Goal: Task Accomplishment & Management: Manage account settings

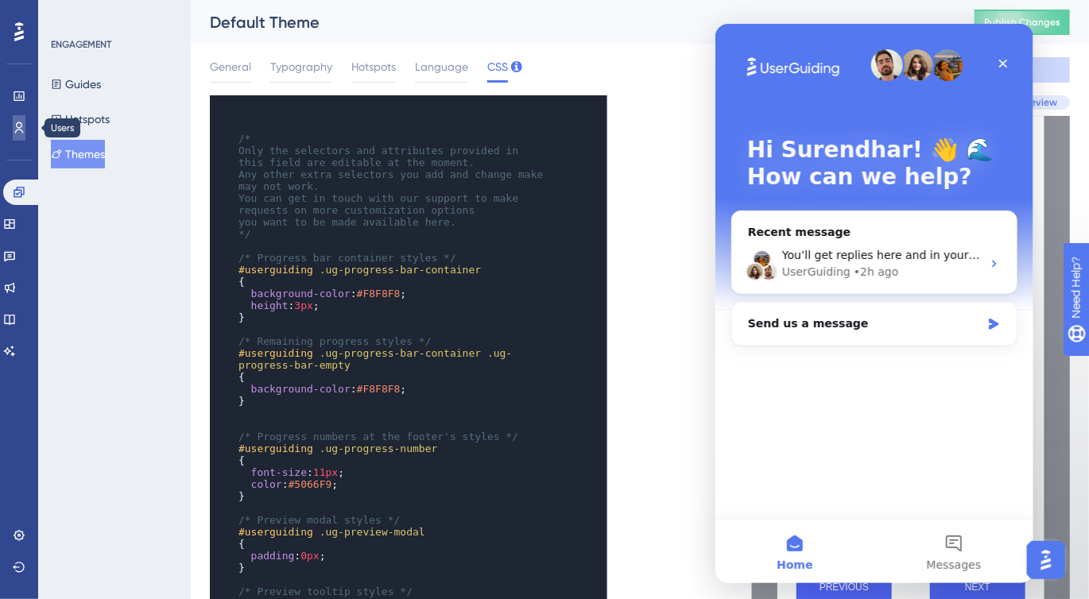
click at [0, 0] on icon at bounding box center [0, 0] width 0 height 0
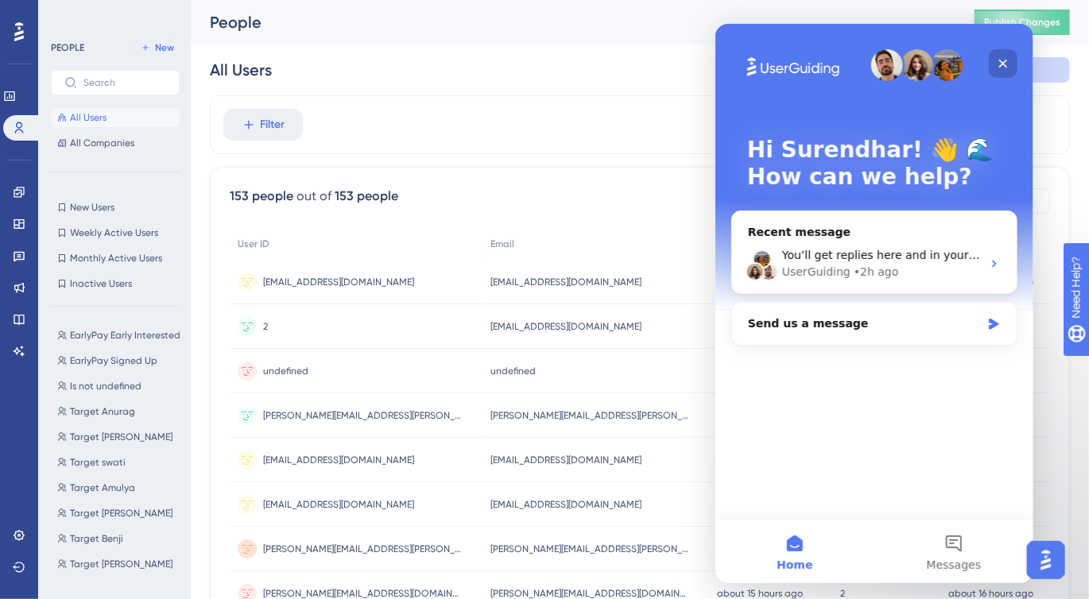
click at [1004, 67] on icon "Close" at bounding box center [1002, 62] width 13 height 13
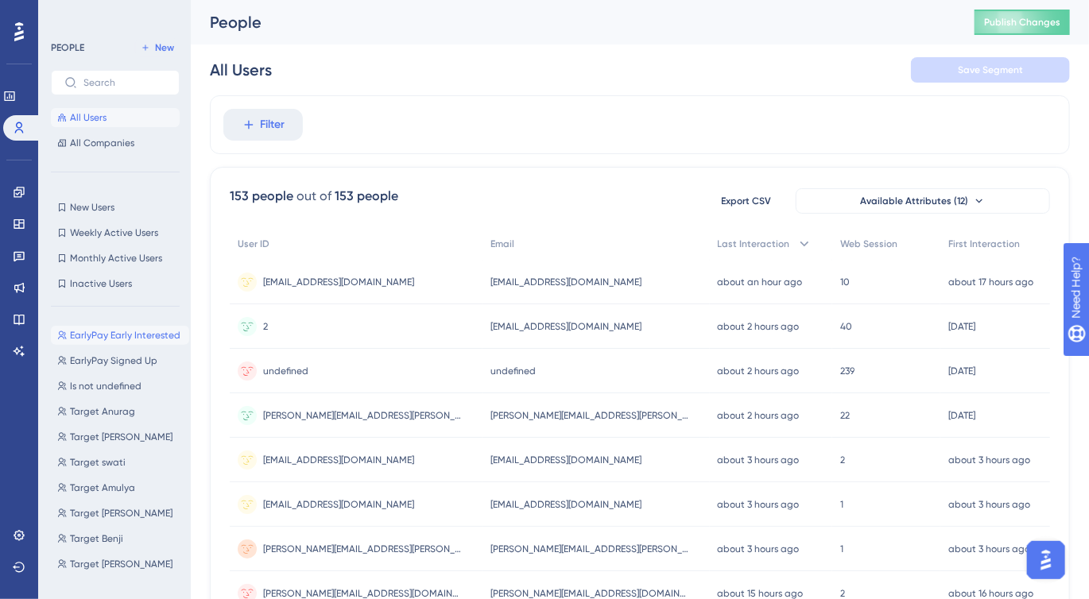
click at [118, 334] on span "EarlyPay Early Interested" at bounding box center [125, 335] width 110 height 13
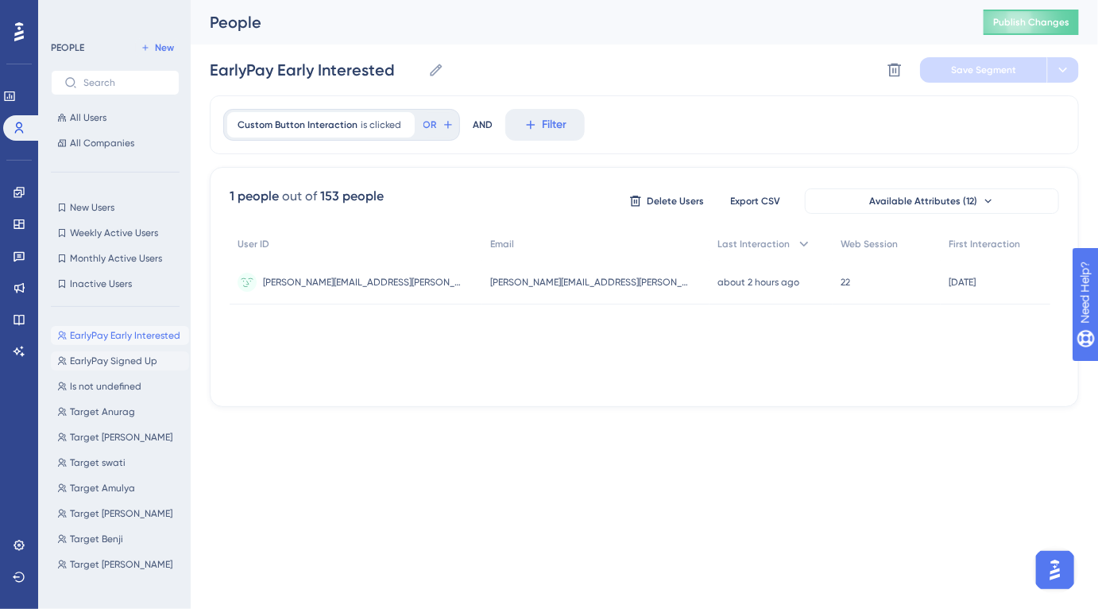
click at [110, 359] on span "EarlyPay Signed Up" at bounding box center [113, 360] width 87 height 13
click at [125, 339] on span "EarlyPay Early Interested" at bounding box center [125, 335] width 110 height 13
click at [115, 391] on span "Is not undefined" at bounding box center [106, 386] width 72 height 13
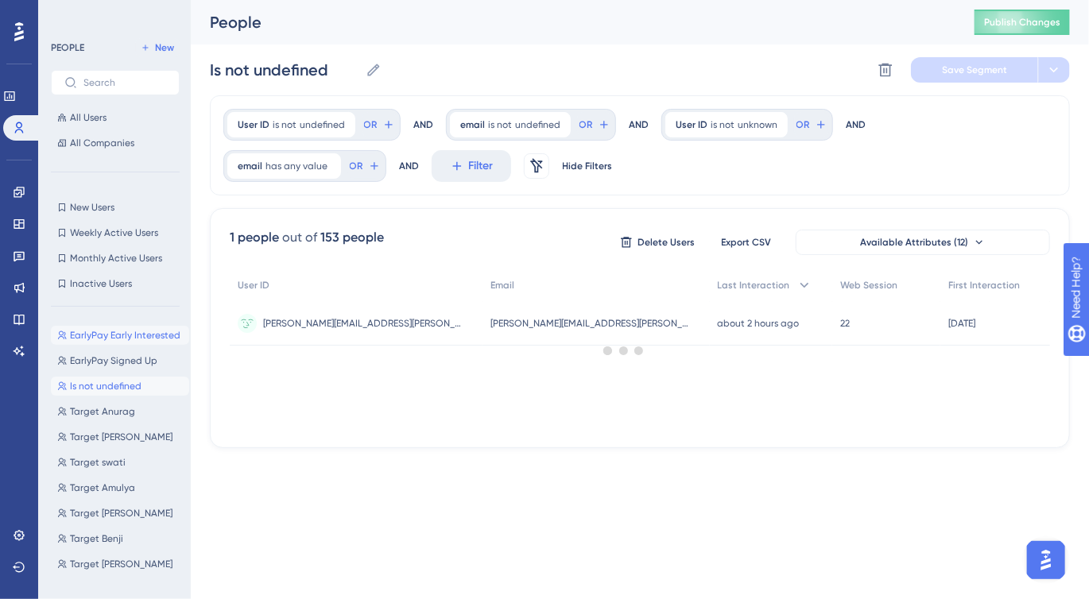
click at [123, 329] on span "EarlyPay Early Interested" at bounding box center [125, 335] width 110 height 13
type input "EarlyPay Early Interested"
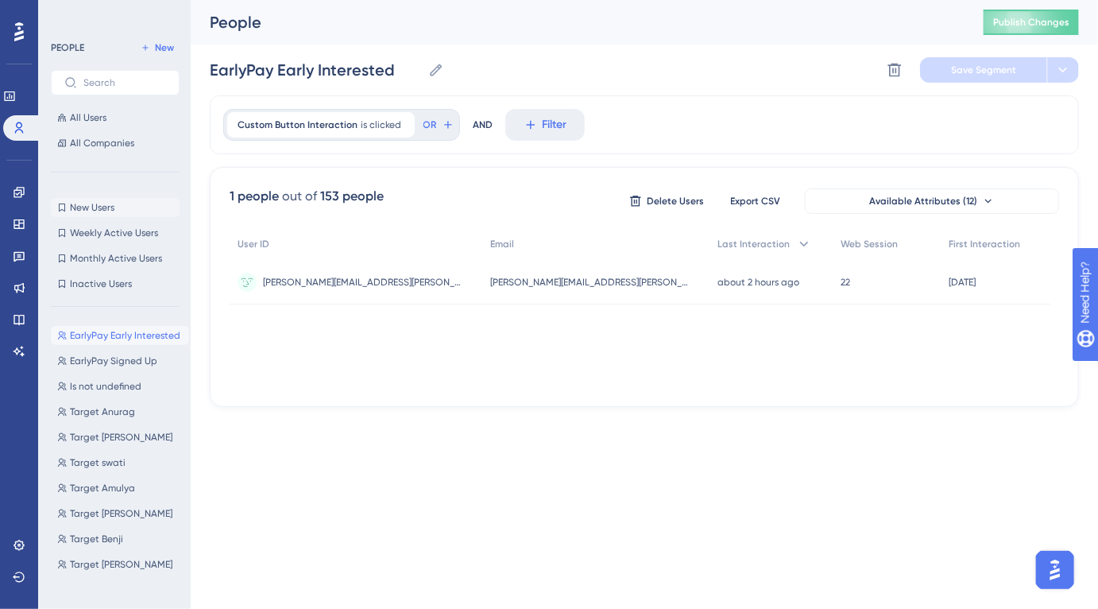
click at [114, 210] on span "New Users" at bounding box center [92, 207] width 45 height 13
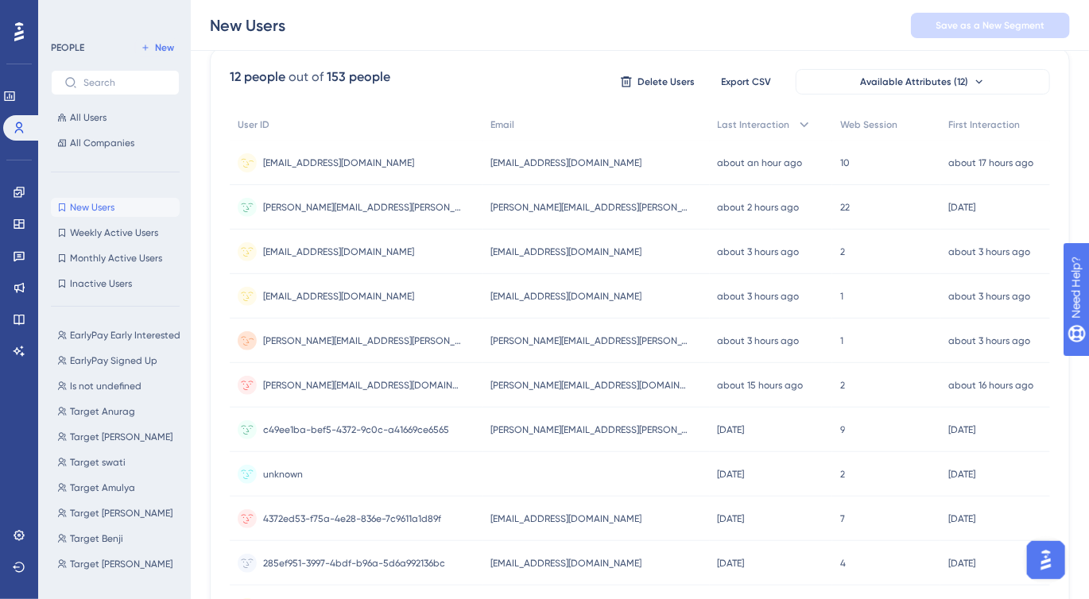
scroll to position [125, 0]
click at [308, 335] on span "[PERSON_NAME][EMAIL_ADDRESS][PERSON_NAME][DOMAIN_NAME]" at bounding box center [362, 341] width 199 height 13
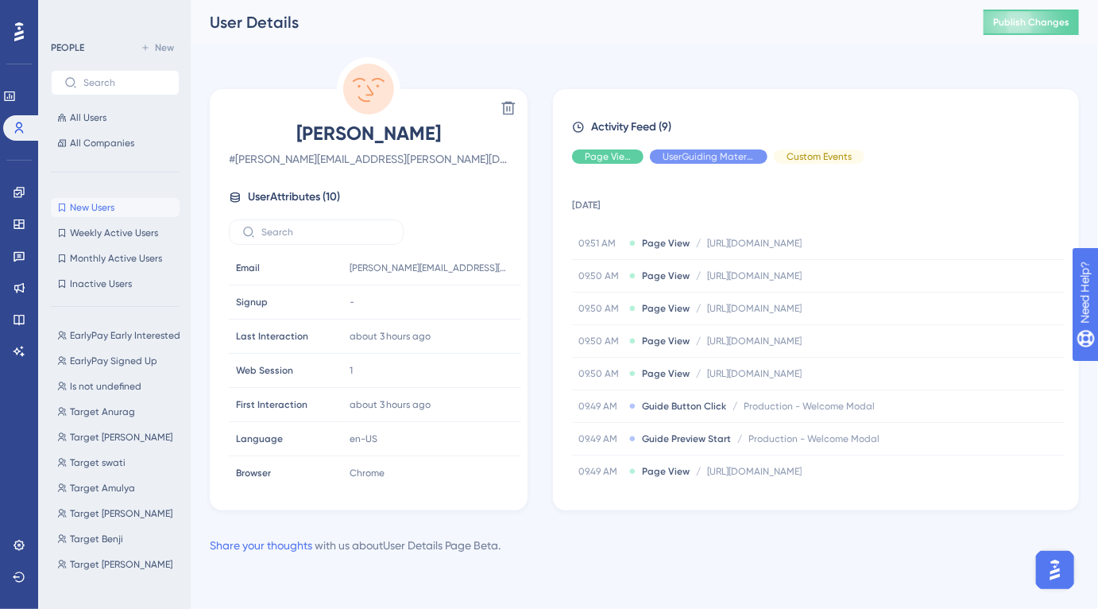
click at [96, 211] on span "New Users" at bounding box center [92, 207] width 45 height 13
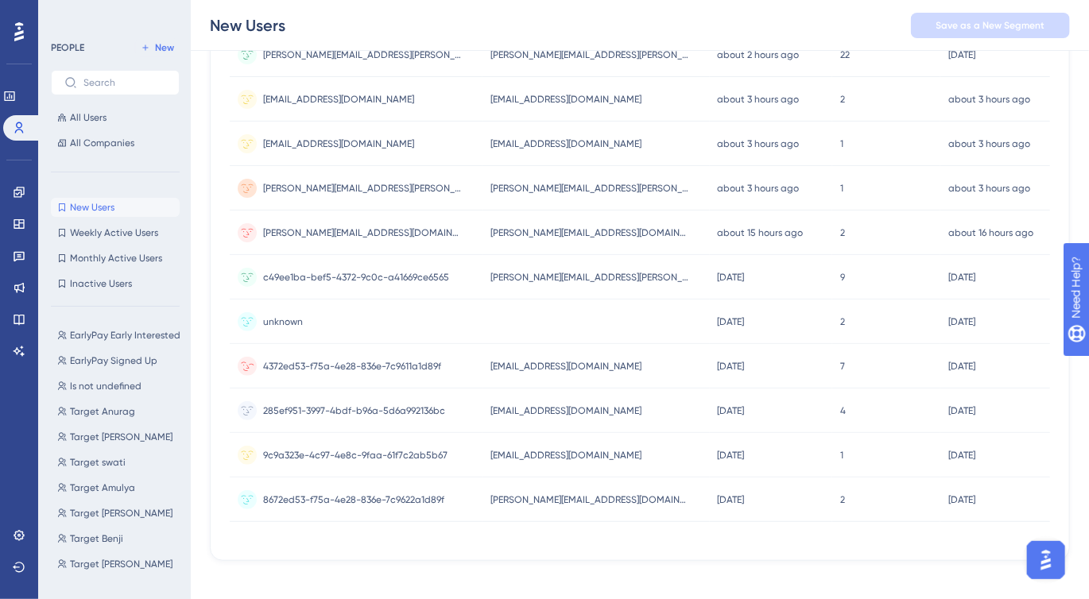
scroll to position [292, 0]
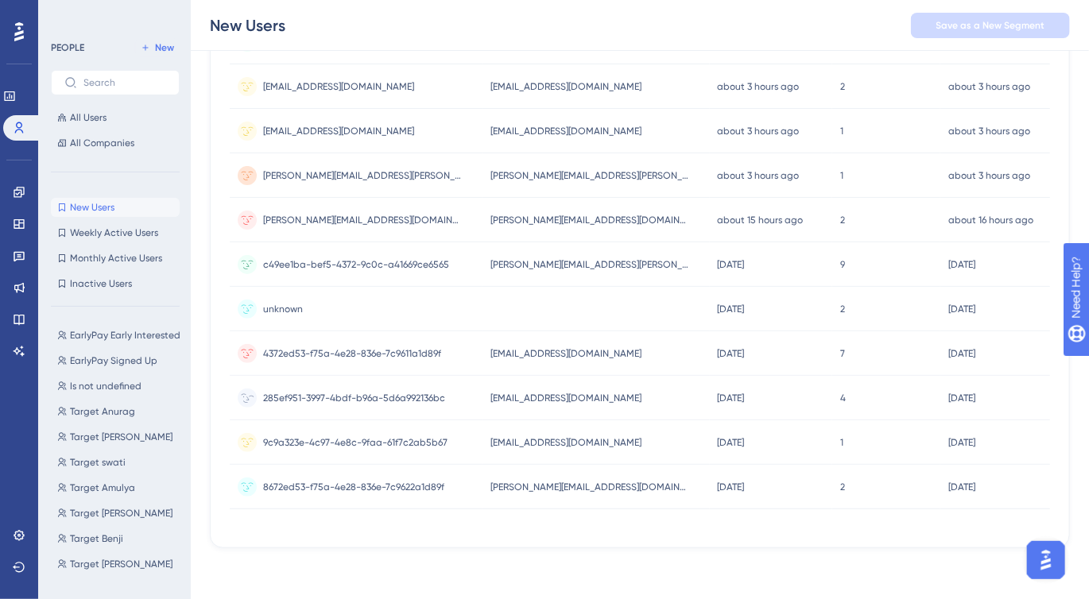
click at [503, 401] on span "[EMAIL_ADDRESS][DOMAIN_NAME]" at bounding box center [565, 398] width 151 height 13
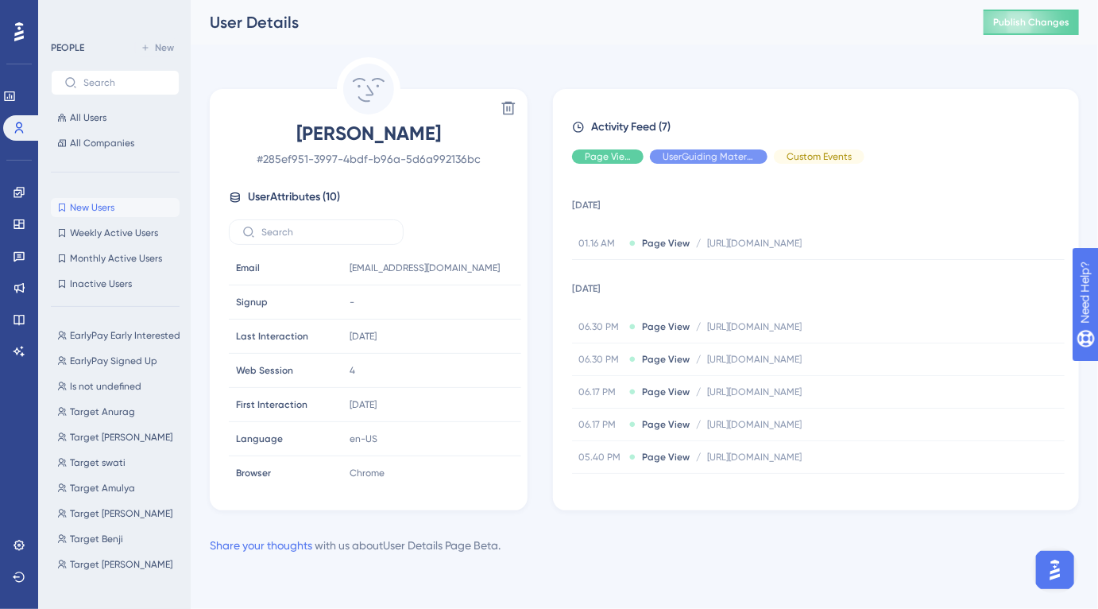
click at [88, 203] on span "New Users" at bounding box center [92, 207] width 45 height 13
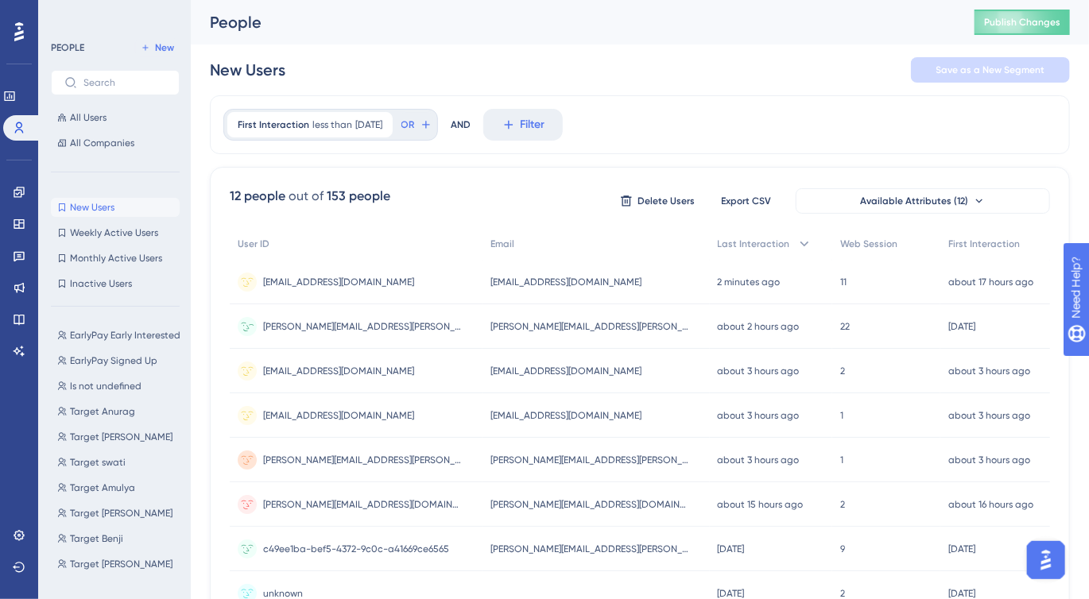
scroll to position [295, 0]
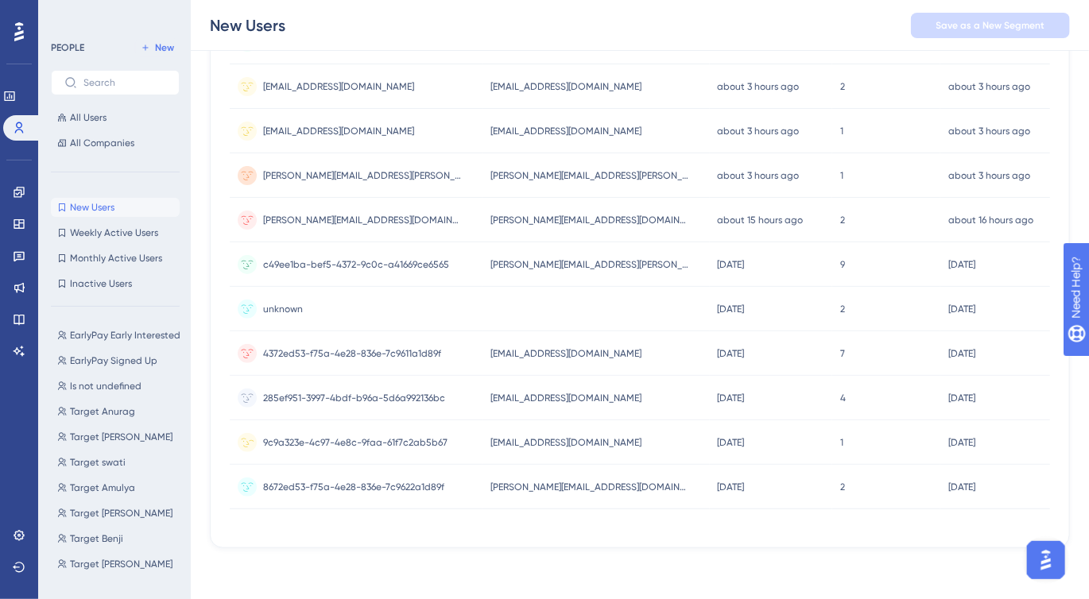
click at [441, 438] on span "9c9a323e-4c97-4e8c-9faa-61f7c2ab5b67" at bounding box center [355, 442] width 184 height 13
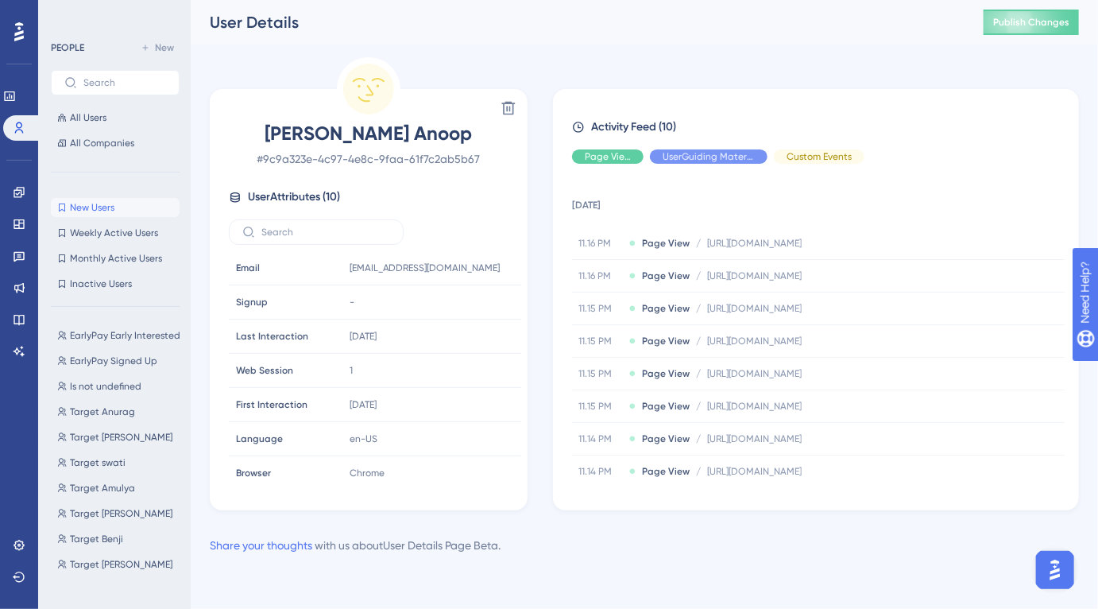
click at [101, 212] on span "New Users" at bounding box center [92, 207] width 45 height 13
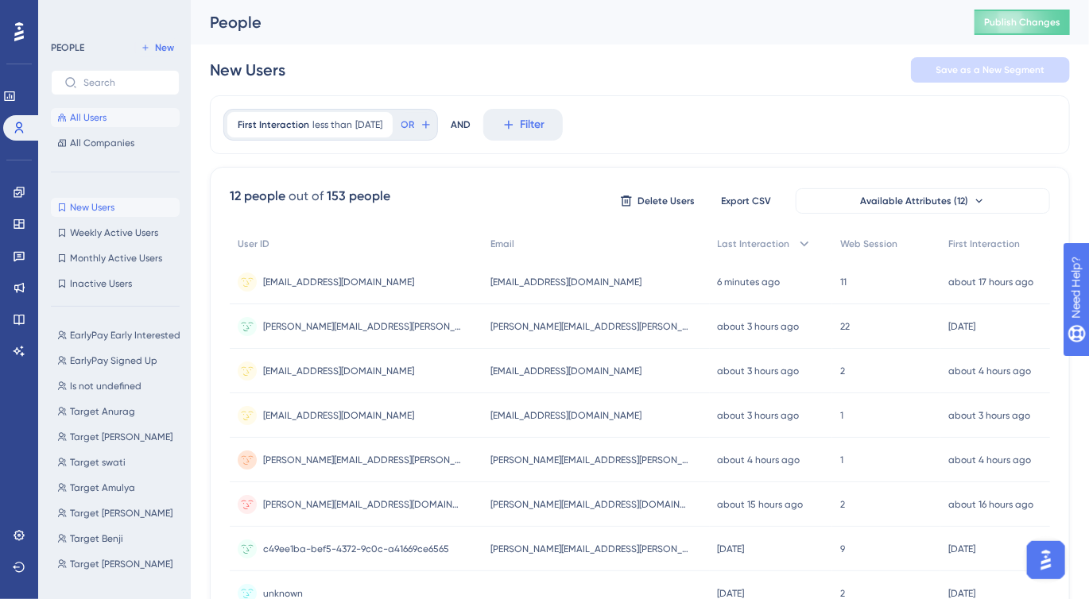
click at [95, 117] on span "All Users" at bounding box center [88, 117] width 37 height 13
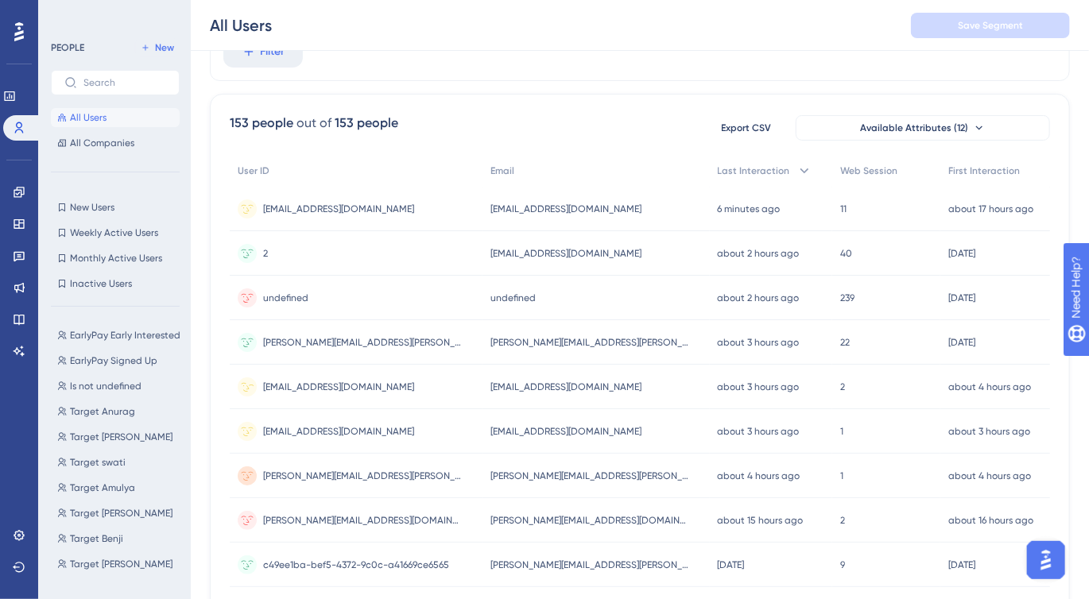
scroll to position [80, 0]
click at [263, 249] on span "2" at bounding box center [265, 252] width 5 height 13
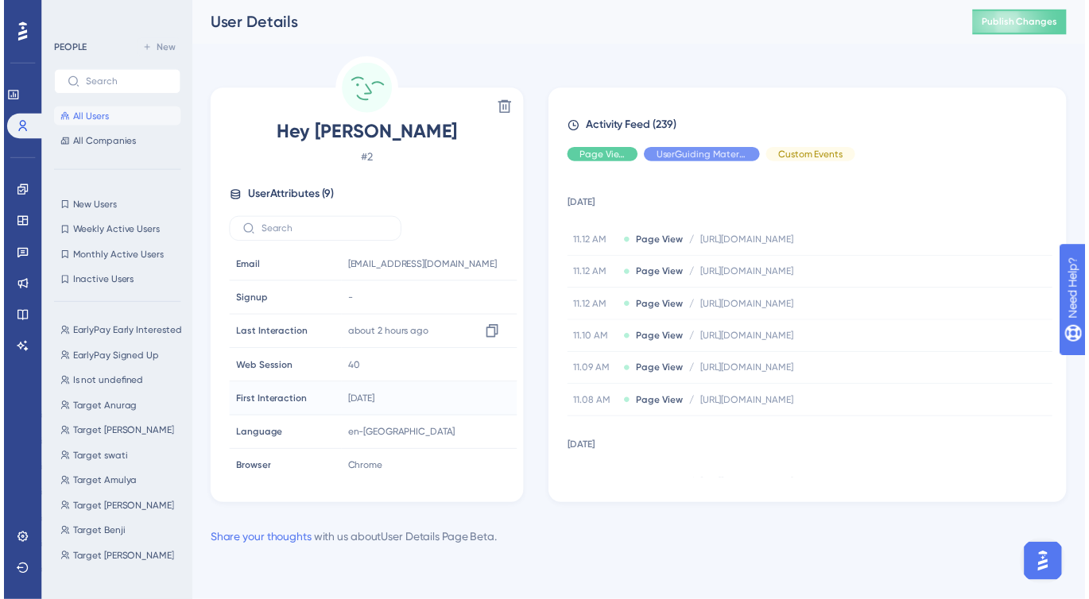
scroll to position [7, 0]
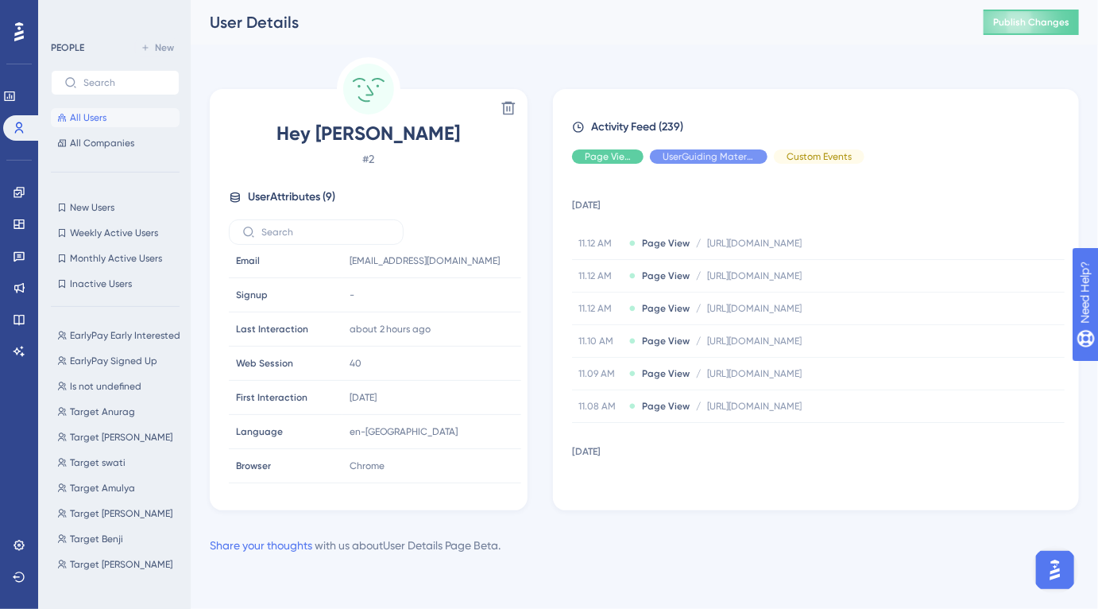
click at [113, 119] on button "All Users" at bounding box center [115, 117] width 129 height 19
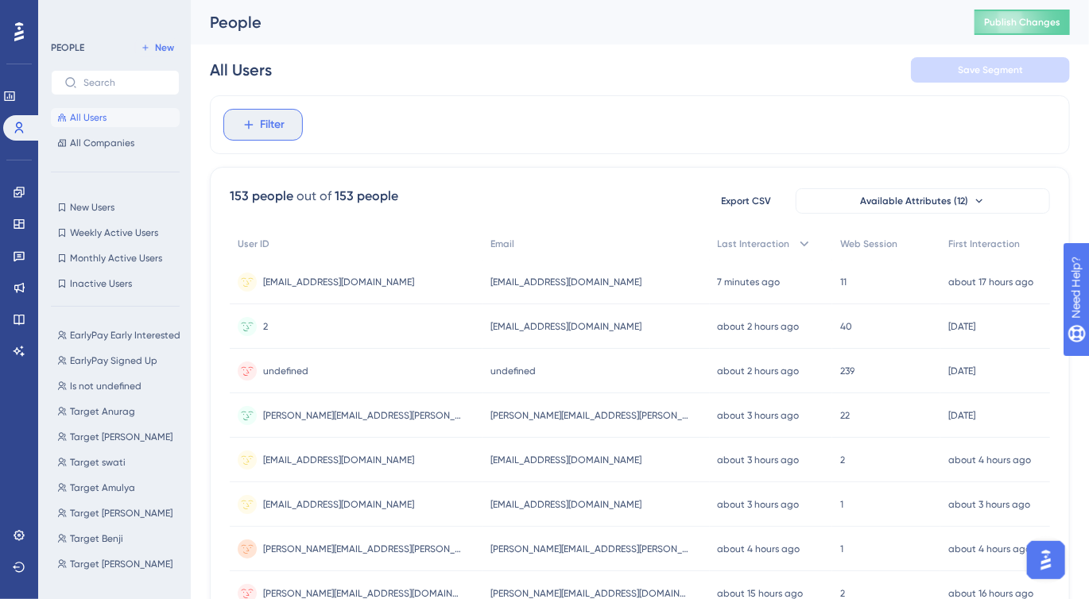
click at [272, 126] on span "Filter" at bounding box center [273, 124] width 25 height 19
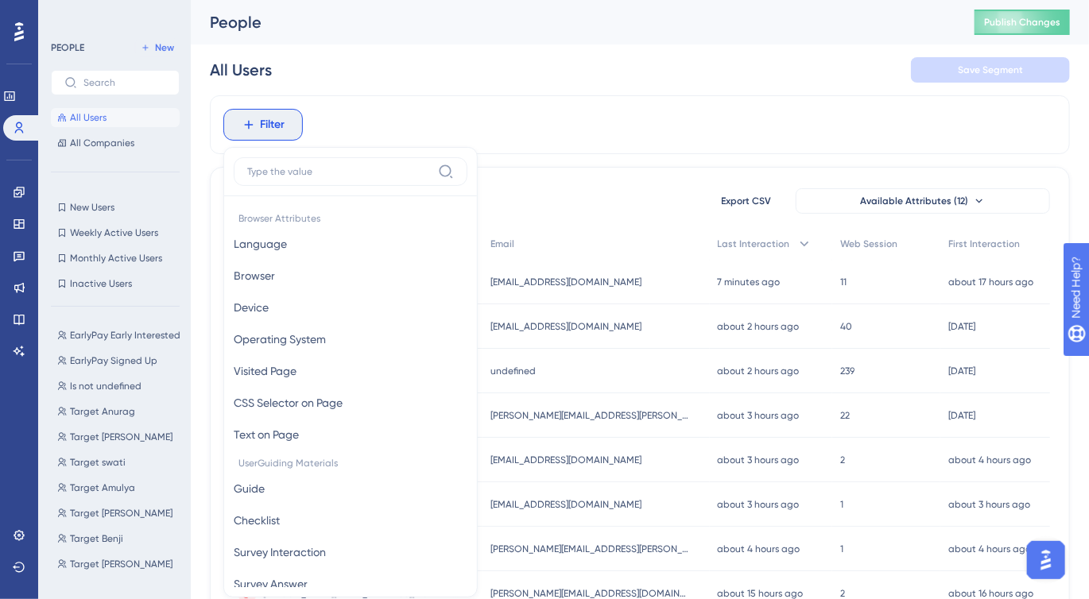
scroll to position [72, 0]
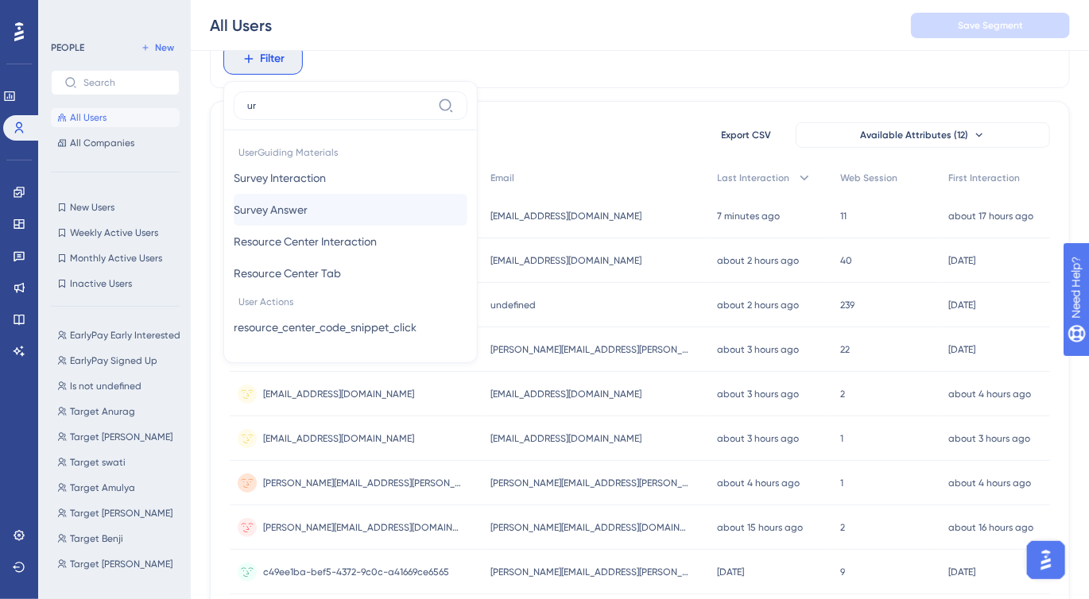
type input "u"
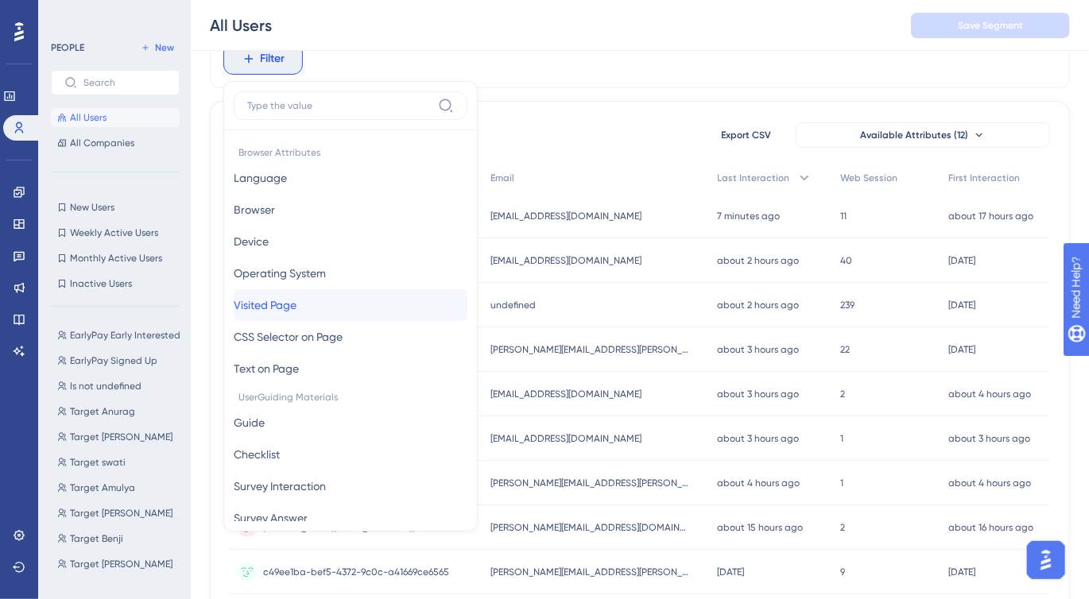
click at [358, 300] on button "Visited Page Visited Page" at bounding box center [351, 305] width 234 height 32
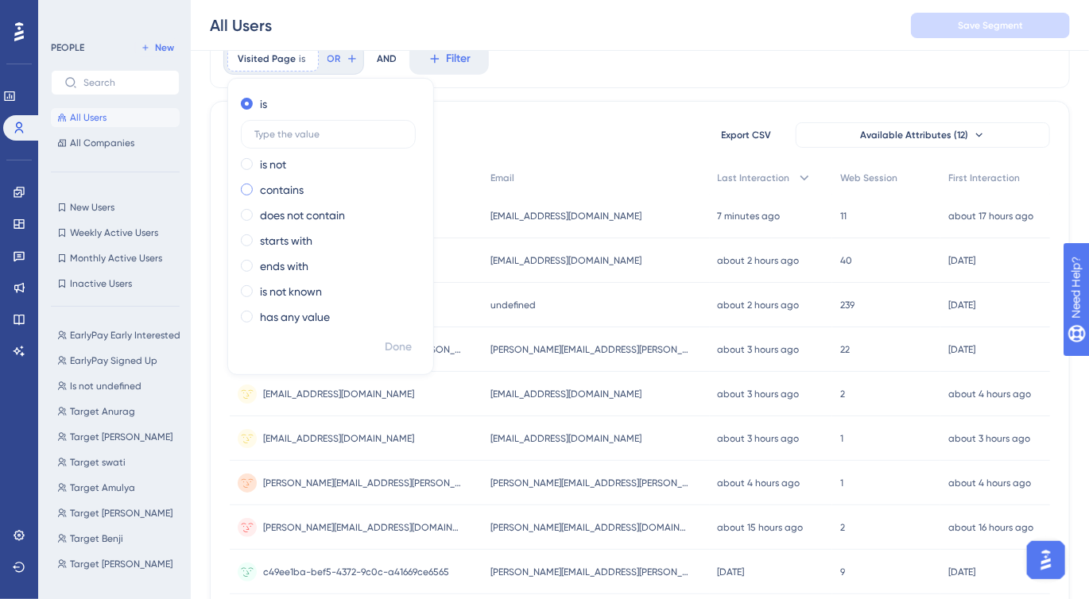
click at [260, 191] on label "contains" at bounding box center [282, 189] width 44 height 19
type input "outsized.com"
click at [392, 344] on span "Done" at bounding box center [398, 347] width 27 height 19
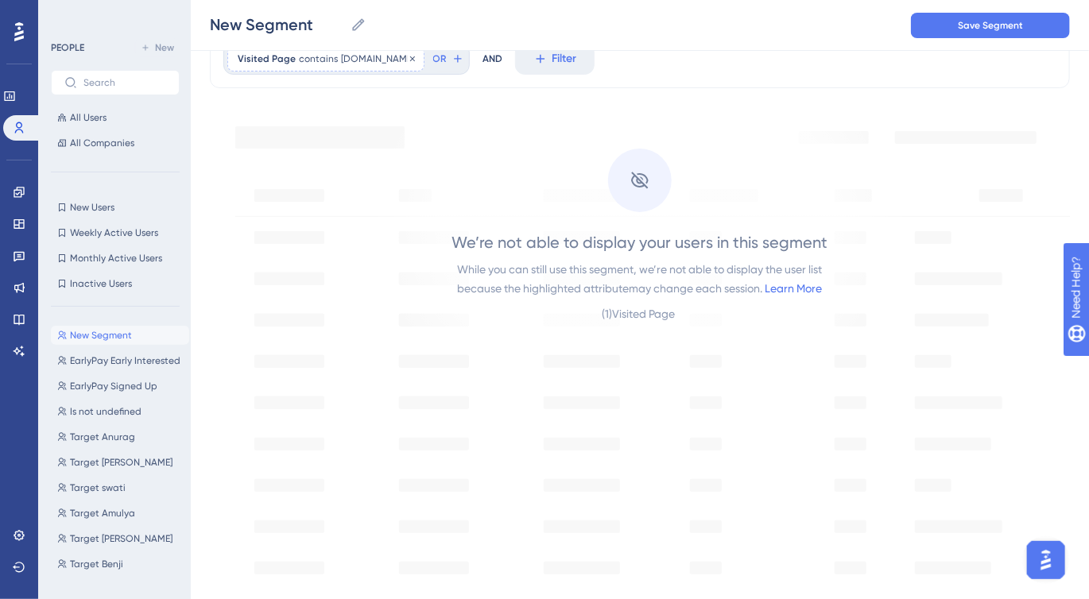
click at [364, 64] on span "outsized.com" at bounding box center [377, 58] width 73 height 13
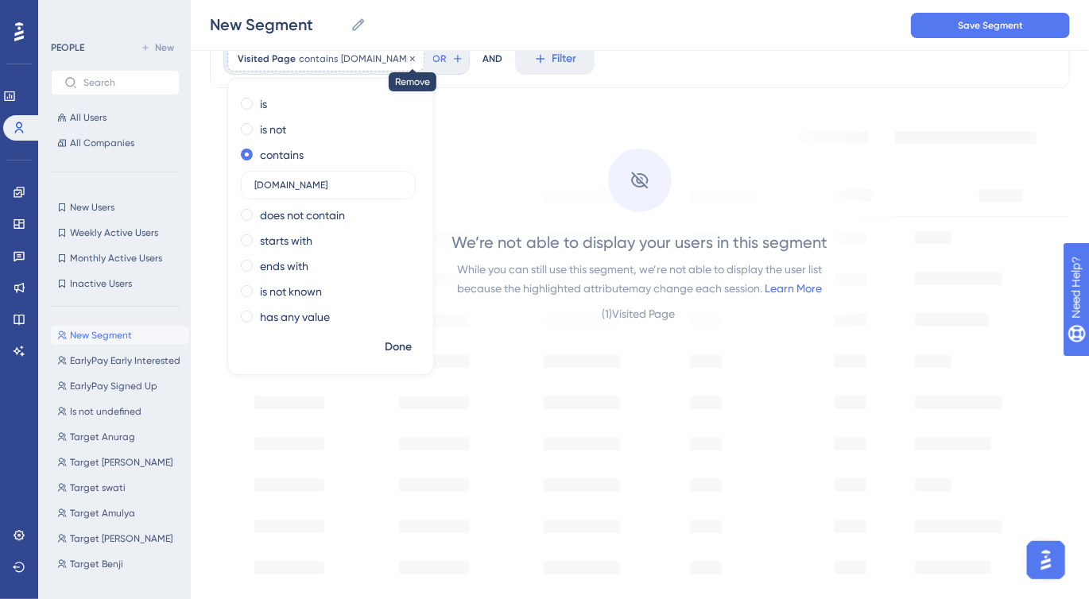
click at [408, 57] on icon at bounding box center [413, 59] width 10 height 10
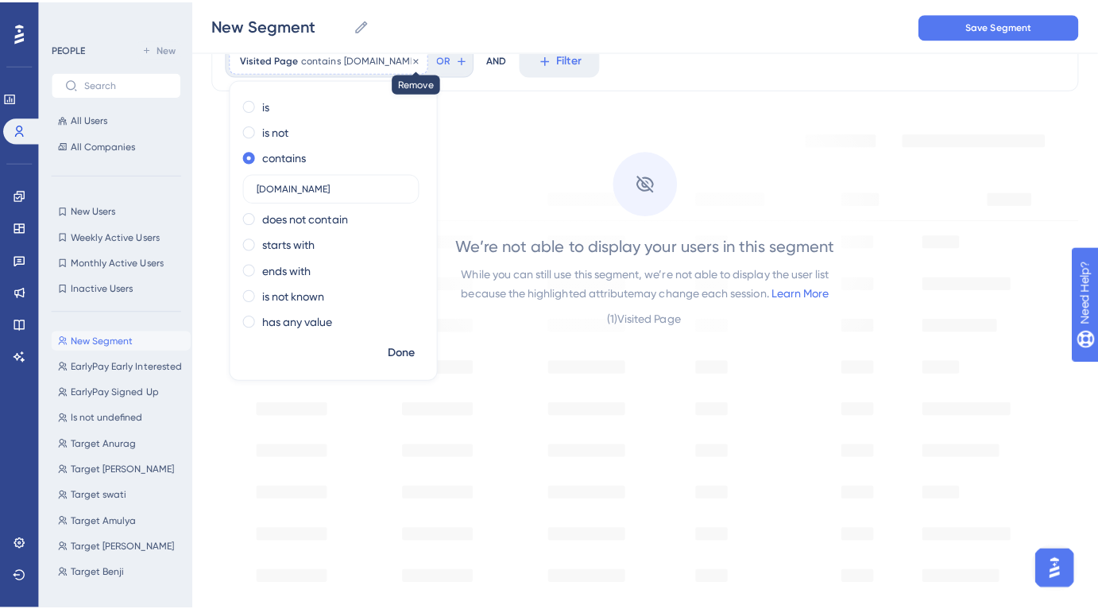
scroll to position [0, 0]
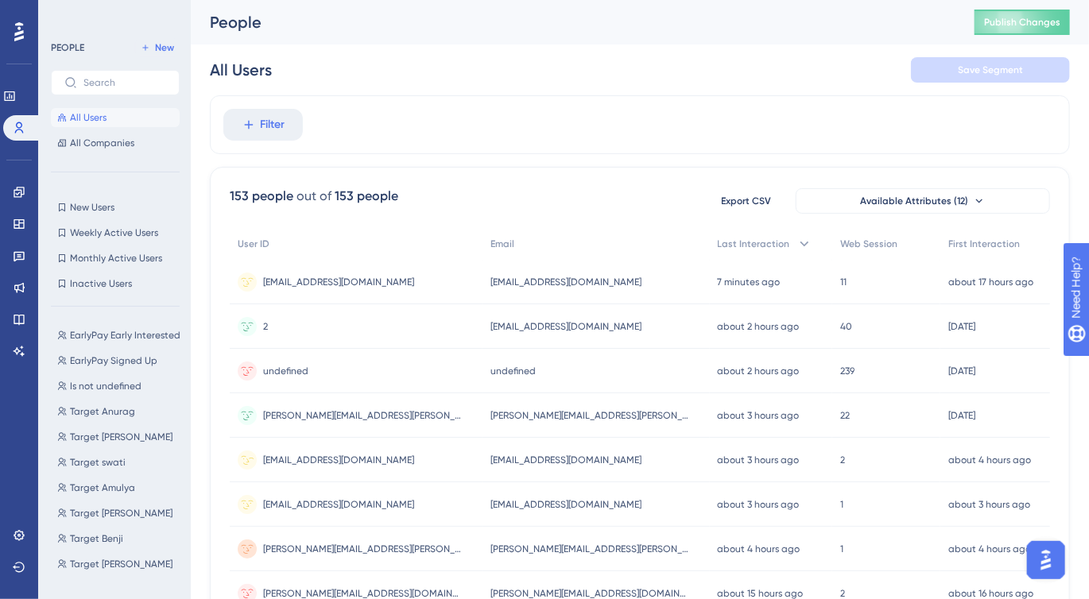
click at [412, 455] on div "poonguzhalik87@gmail.com poonguzhalik87@gmail.com" at bounding box center [356, 460] width 253 height 45
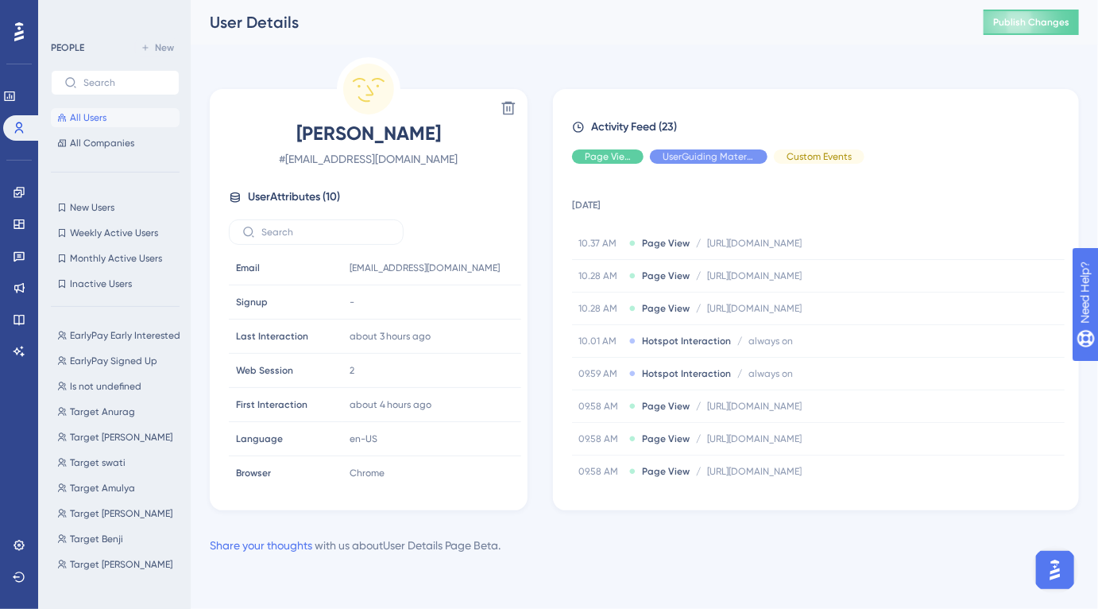
click at [93, 121] on span "All Users" at bounding box center [88, 117] width 37 height 13
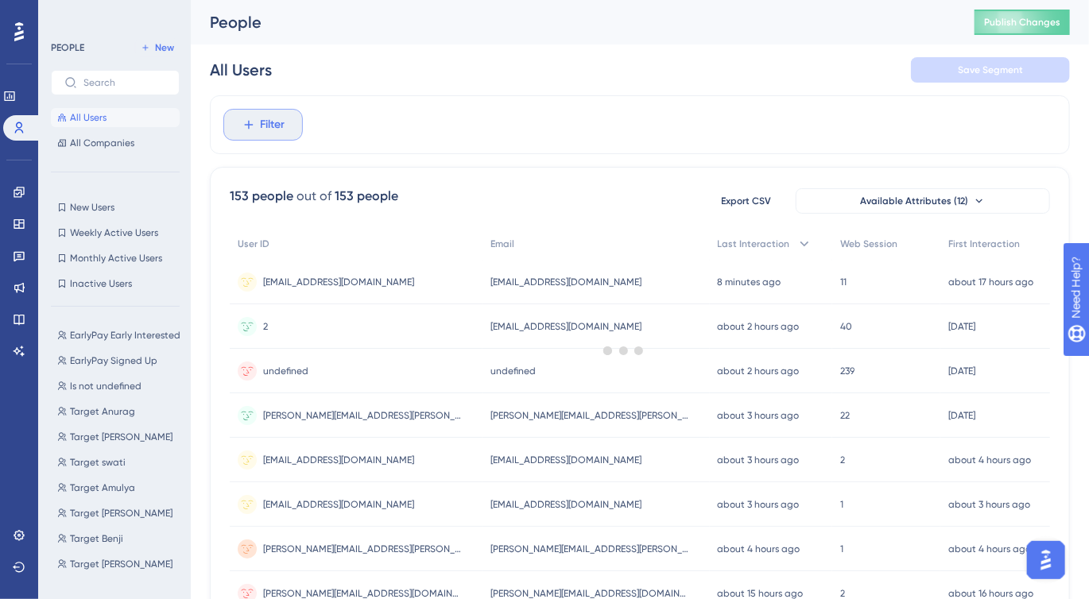
click at [267, 125] on span "Filter" at bounding box center [273, 124] width 25 height 19
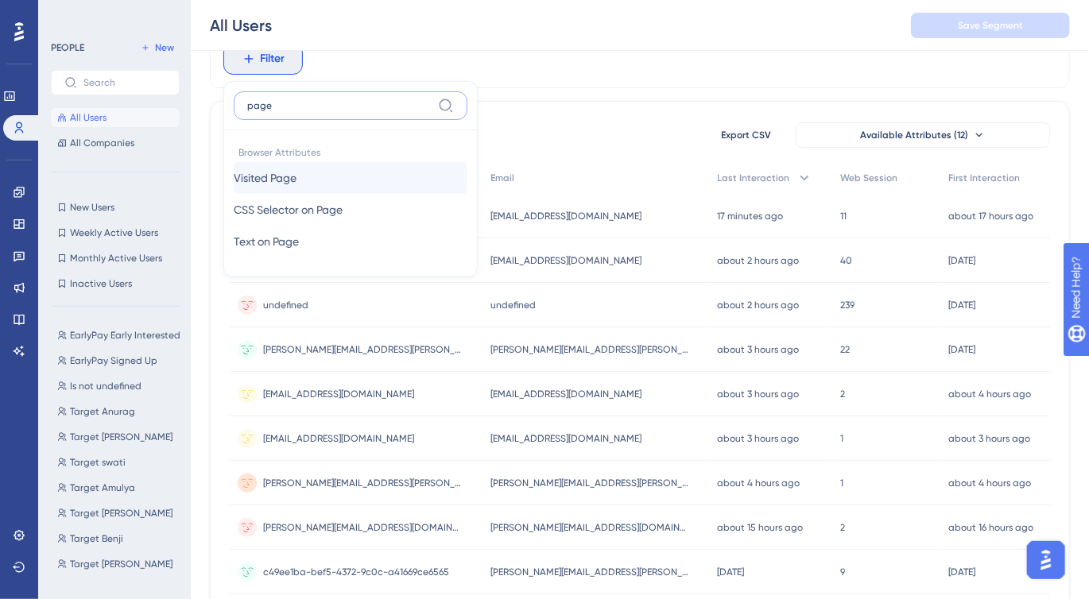
type input "page"
click at [292, 188] on button "Visited Page Visited Page" at bounding box center [351, 178] width 234 height 32
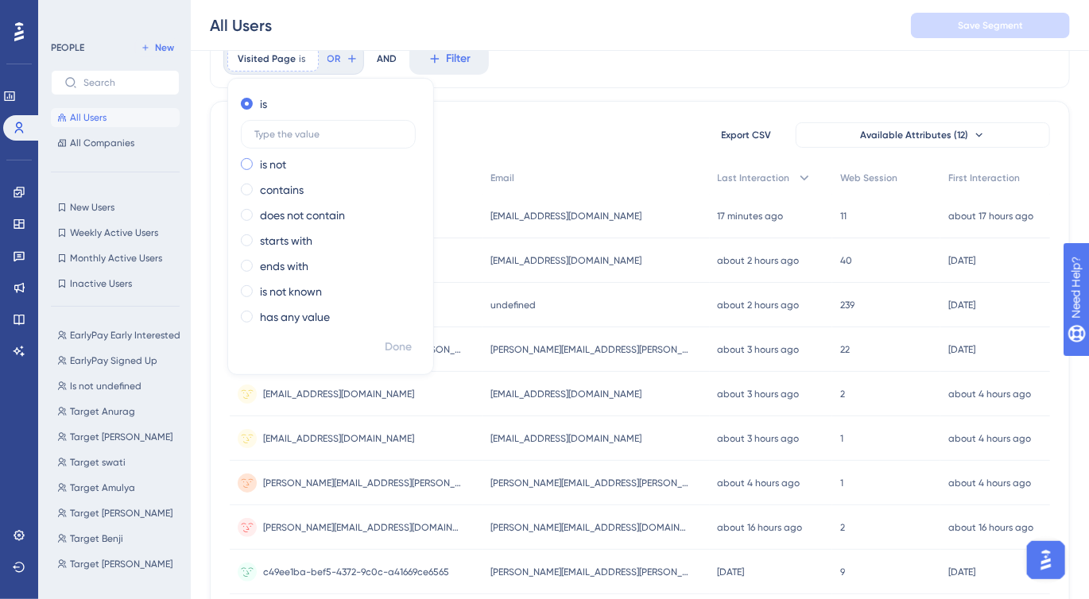
click at [293, 168] on div "is not" at bounding box center [327, 164] width 173 height 19
click at [280, 190] on label "contains" at bounding box center [282, 189] width 44 height 19
click at [319, 187] on input "text" at bounding box center [328, 185] width 148 height 11
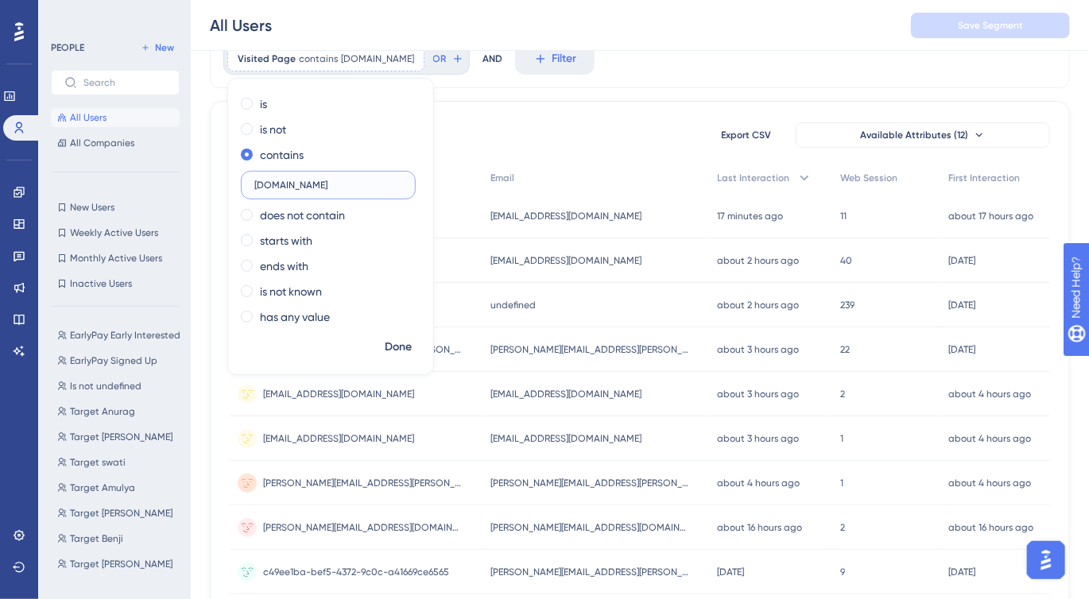
type input "[DOMAIN_NAME]"
click at [392, 340] on span "Done" at bounding box center [398, 347] width 27 height 19
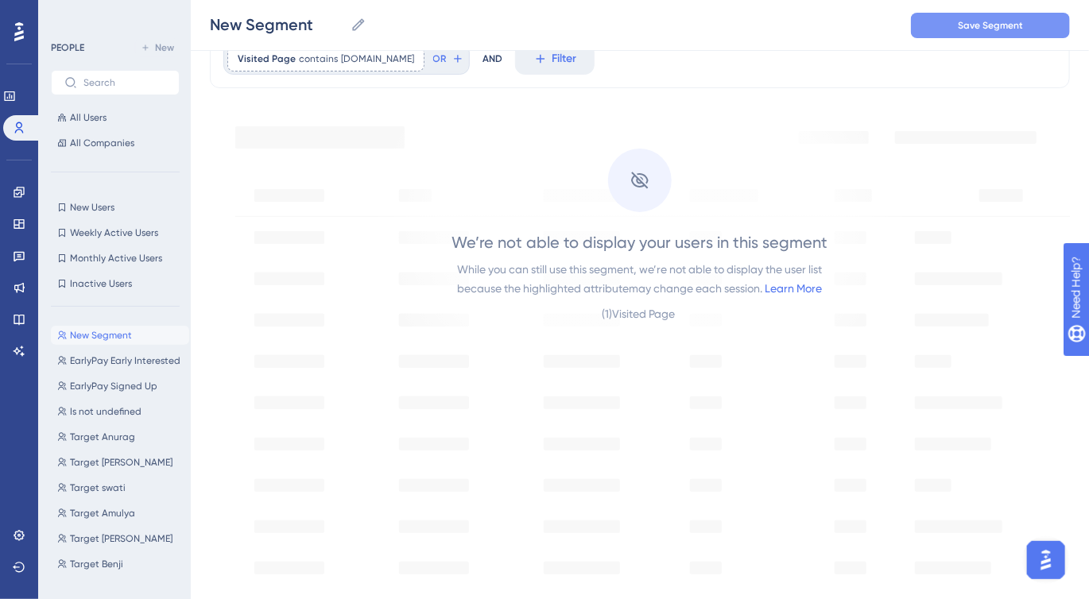
click at [1005, 29] on span "Save Segment" at bounding box center [990, 25] width 65 height 13
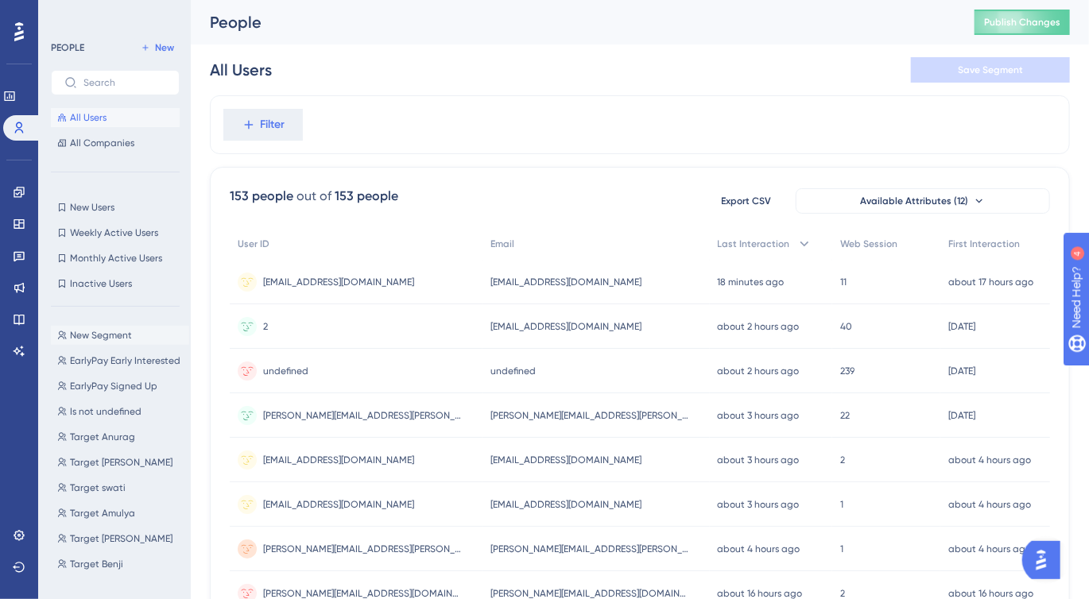
click at [96, 333] on span "New Segment" at bounding box center [101, 335] width 62 height 13
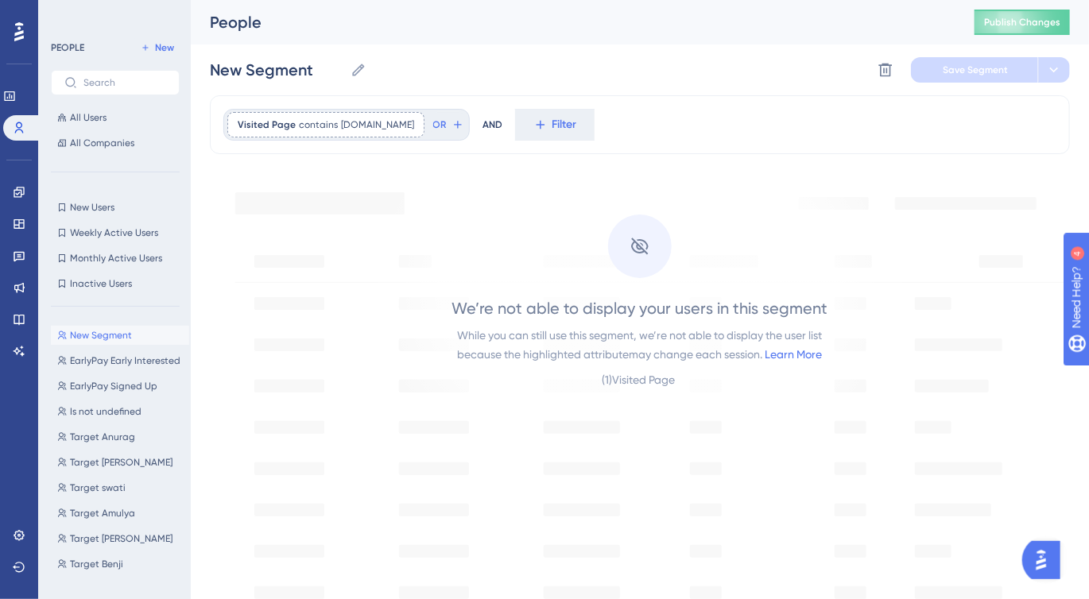
click at [625, 243] on div at bounding box center [640, 247] width 64 height 64
click at [635, 246] on icon at bounding box center [639, 246] width 19 height 19
click at [417, 129] on icon at bounding box center [413, 125] width 10 height 10
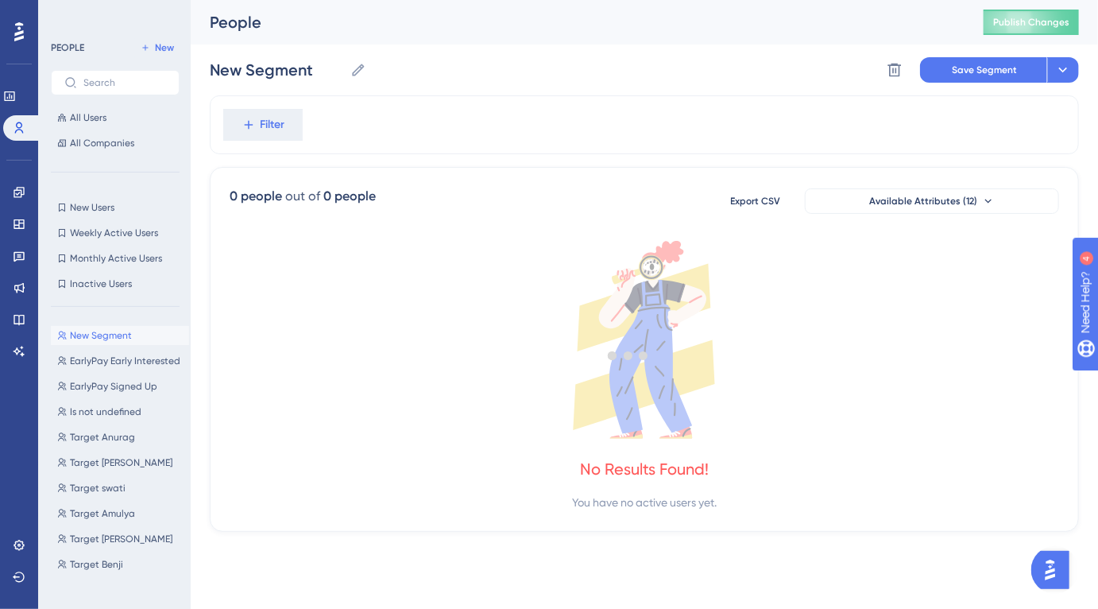
click at [276, 124] on div at bounding box center [628, 355] width 939 height 494
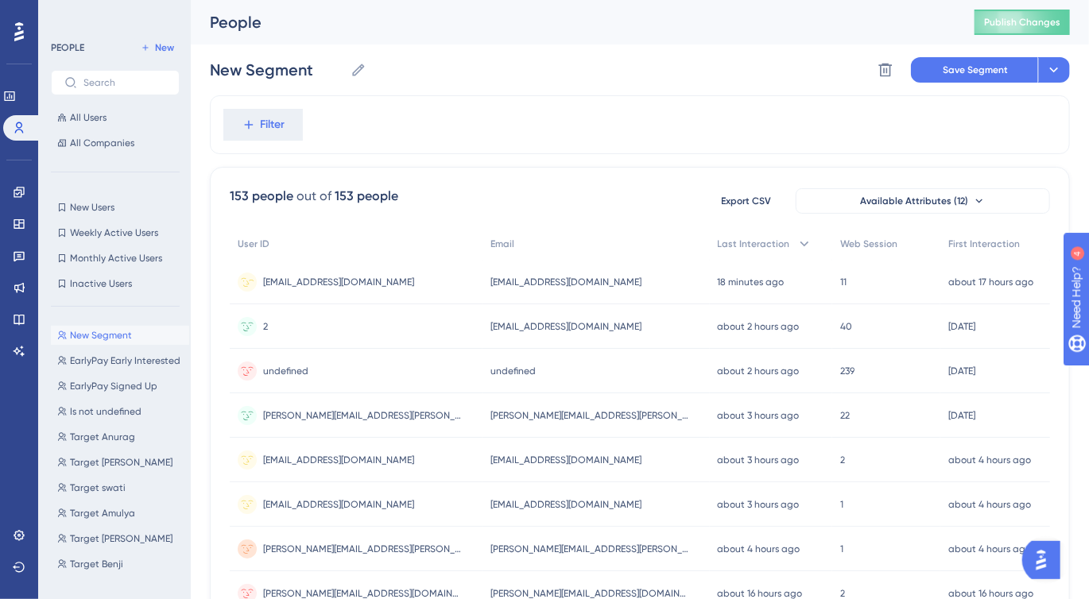
click at [146, 335] on button "New Segment New Segment" at bounding box center [120, 335] width 138 height 19
click at [883, 79] on button at bounding box center [885, 69] width 25 height 25
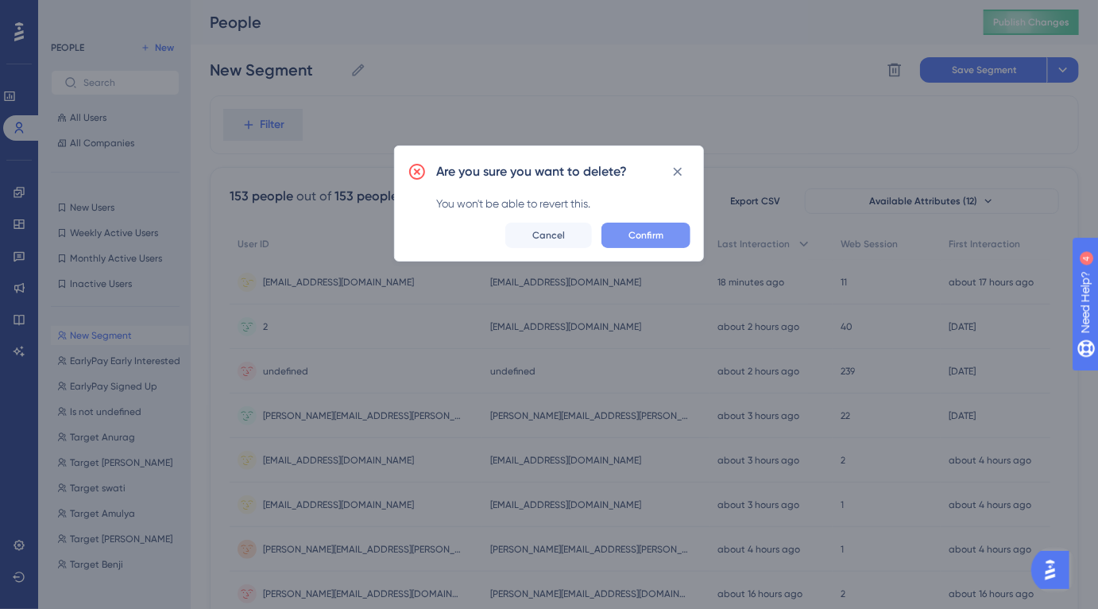
click at [649, 233] on span "Confirm" at bounding box center [646, 235] width 35 height 13
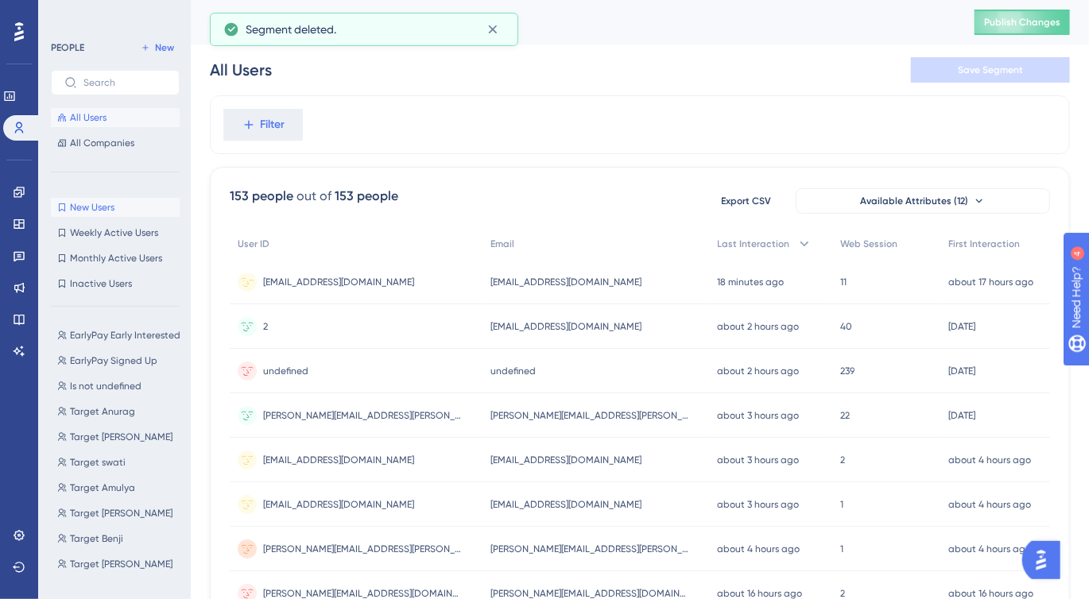
click at [88, 211] on span "New Users" at bounding box center [92, 207] width 45 height 13
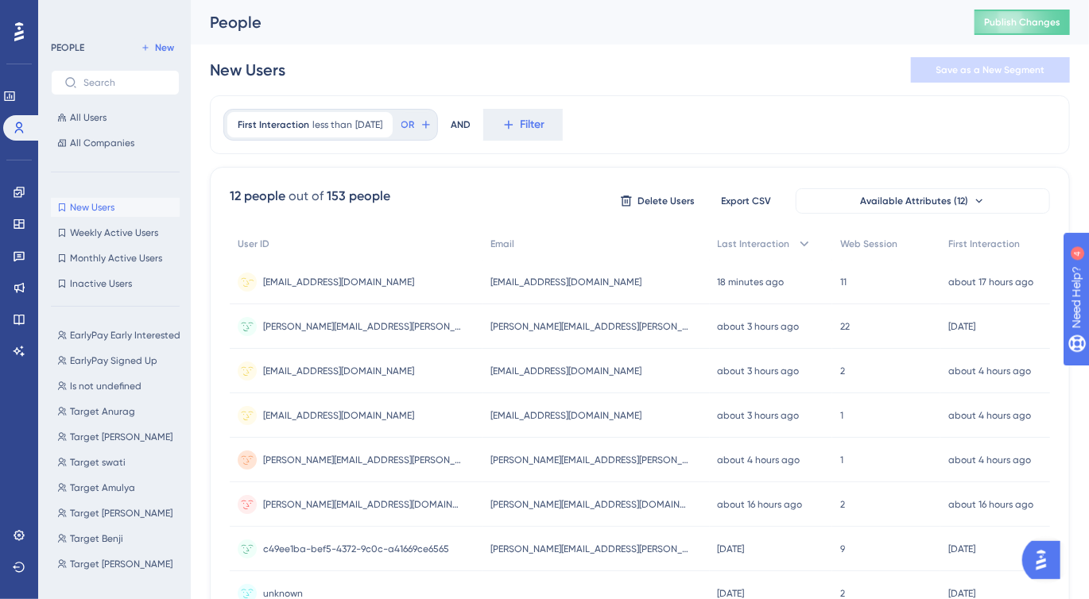
click at [386, 284] on span "[EMAIL_ADDRESS][DOMAIN_NAME]" at bounding box center [338, 282] width 151 height 13
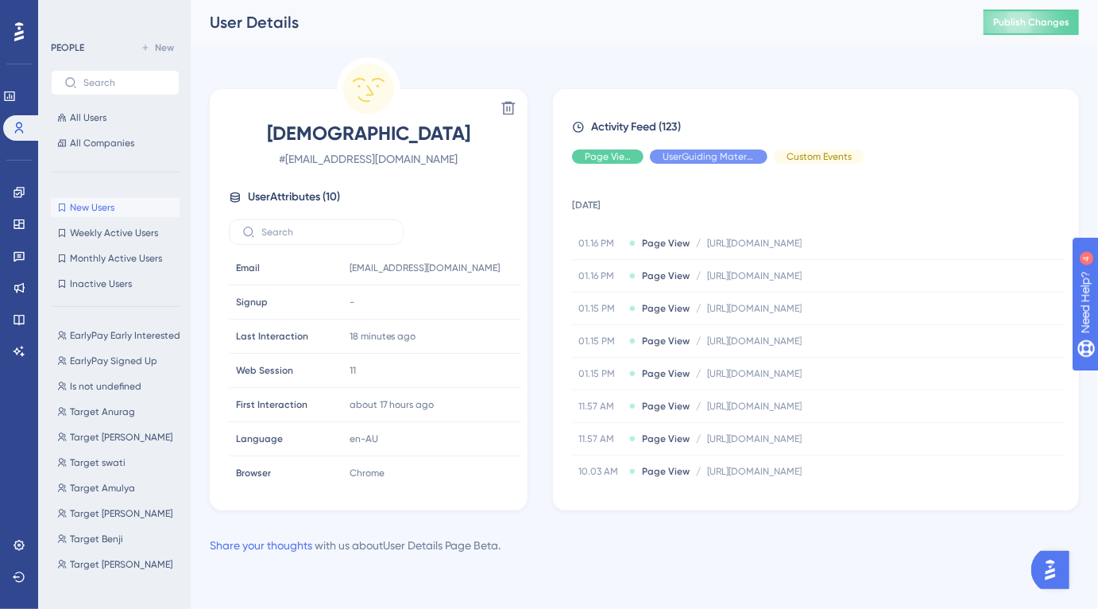
click at [103, 203] on span "New Users" at bounding box center [92, 207] width 45 height 13
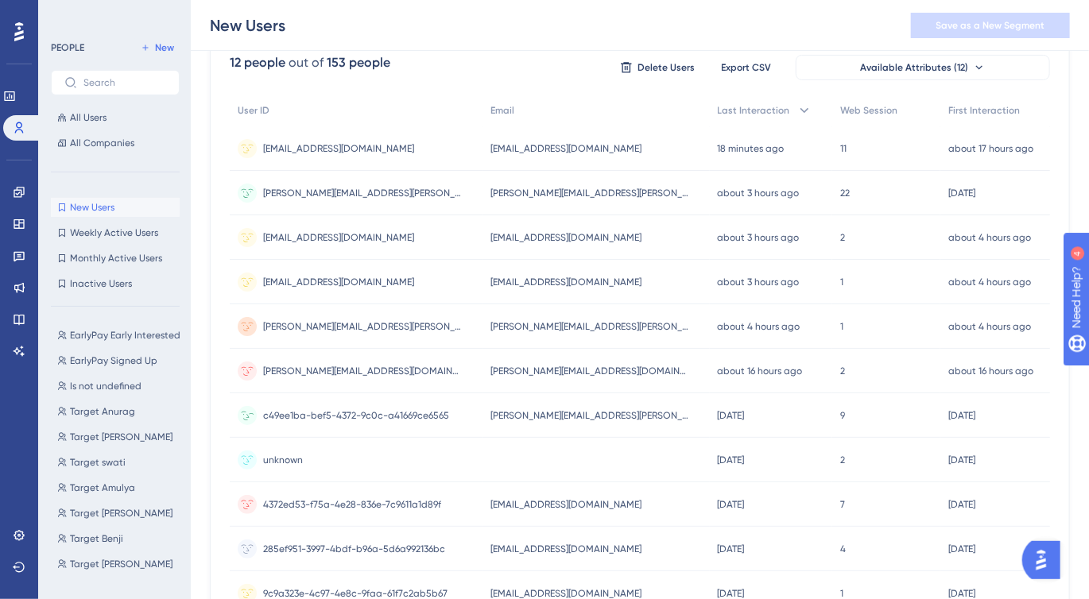
scroll to position [169, 0]
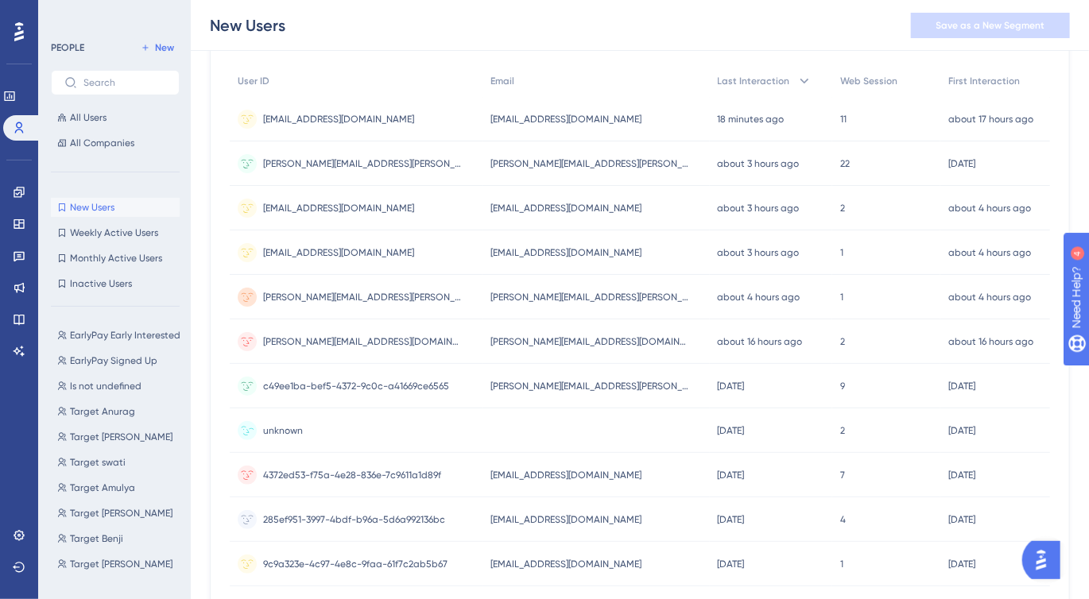
click at [346, 424] on div "unknown unknown" at bounding box center [356, 430] width 253 height 45
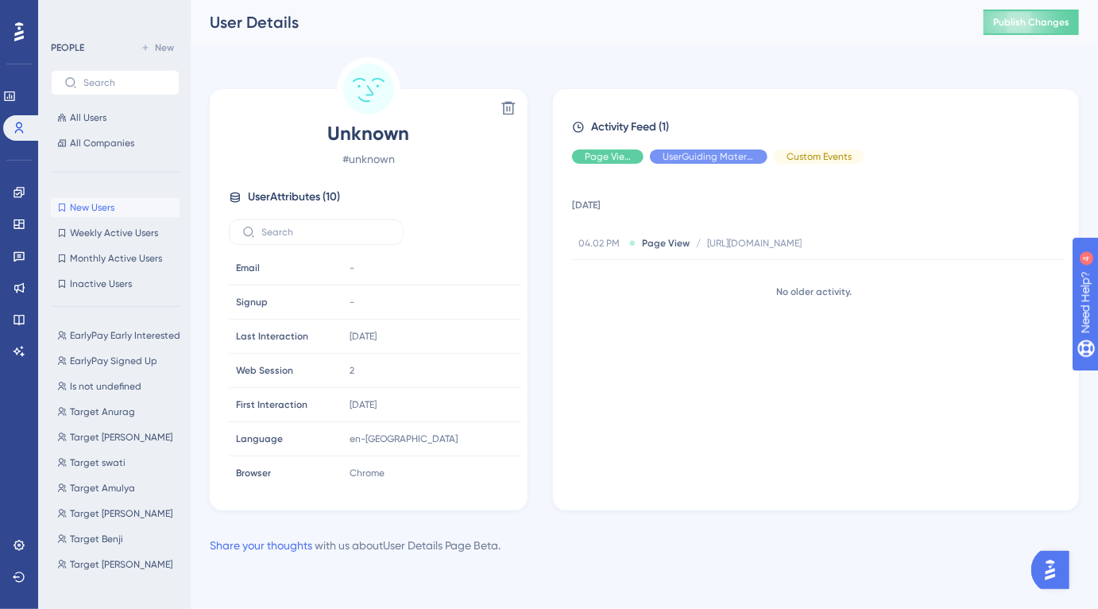
click at [142, 207] on button "New Users New Users" at bounding box center [115, 207] width 129 height 19
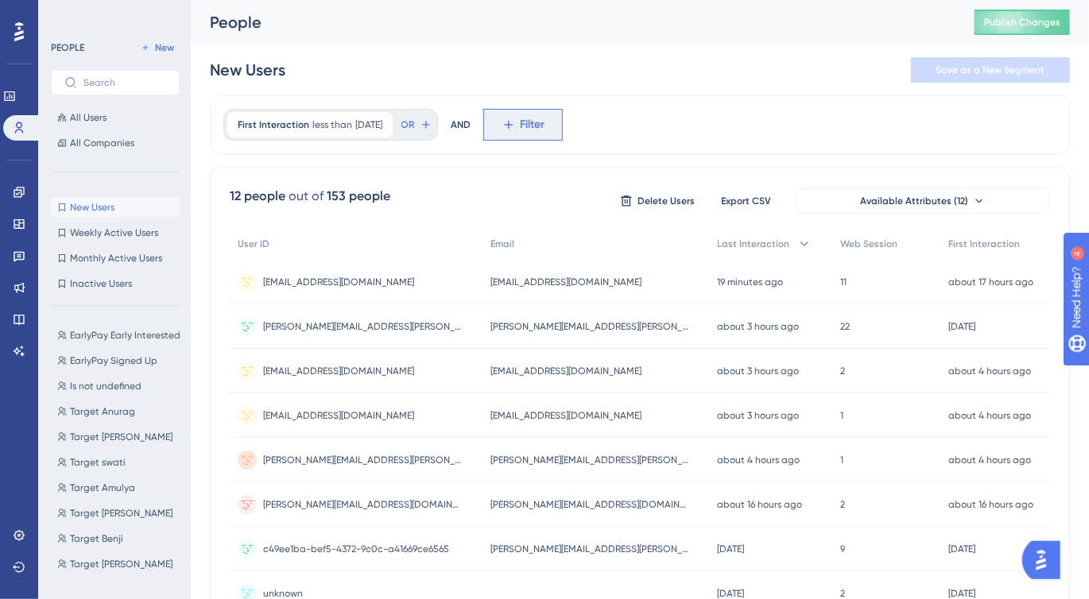
click at [543, 126] on span "Filter" at bounding box center [532, 124] width 25 height 19
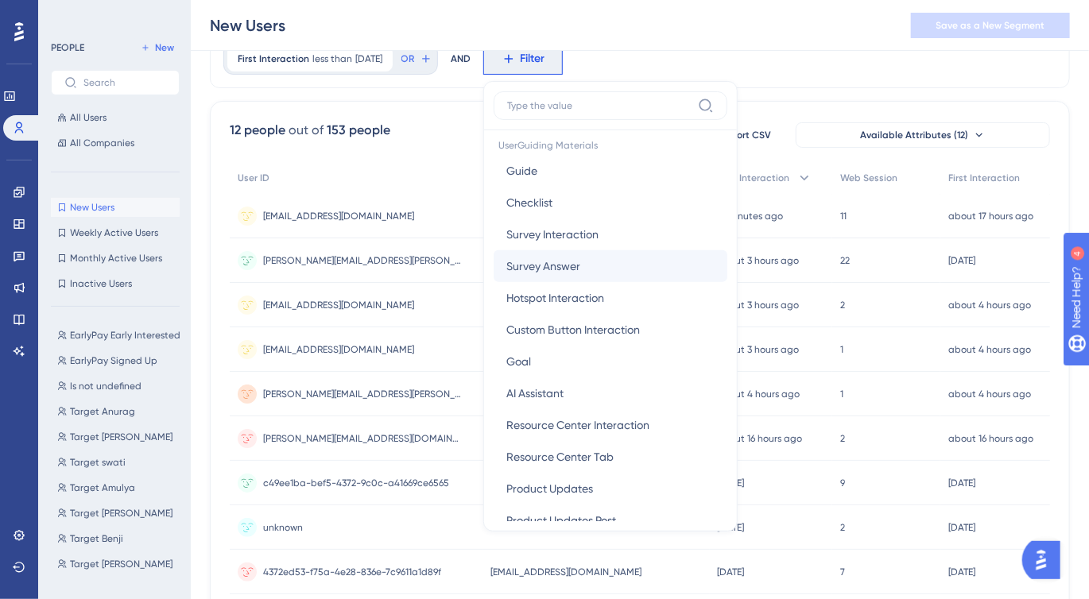
scroll to position [194, 0]
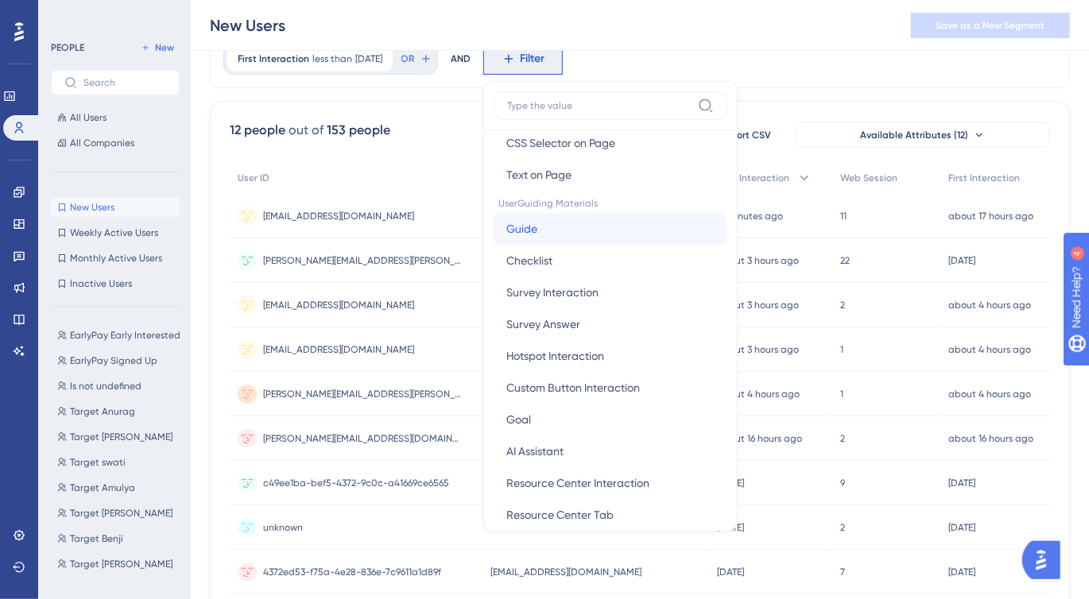
click at [582, 233] on button "Guide Guide" at bounding box center [610, 229] width 234 height 32
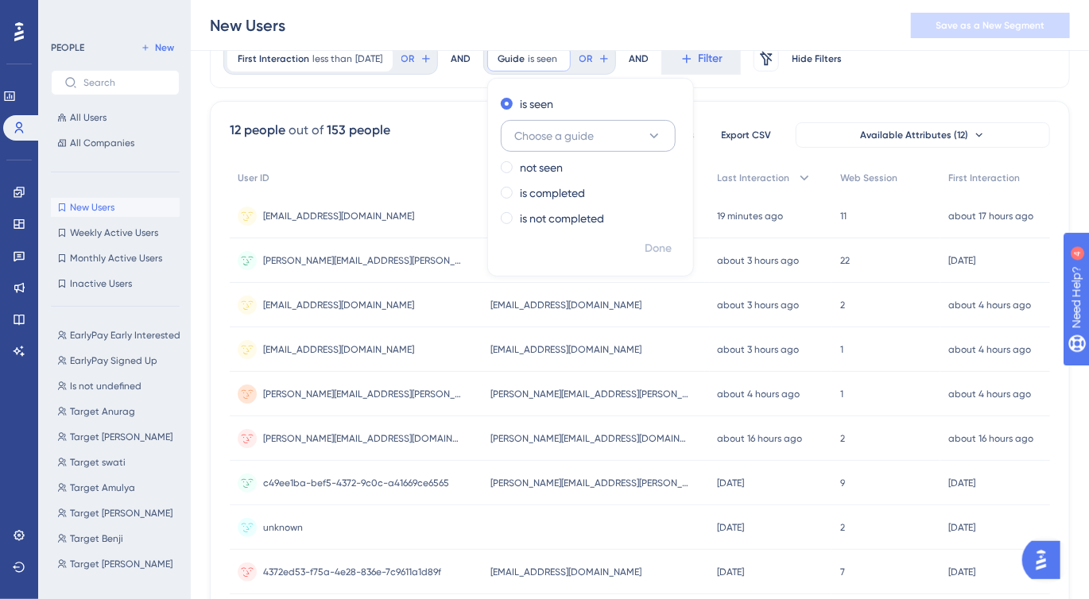
click at [586, 139] on span "Choose a guide" at bounding box center [553, 135] width 79 height 19
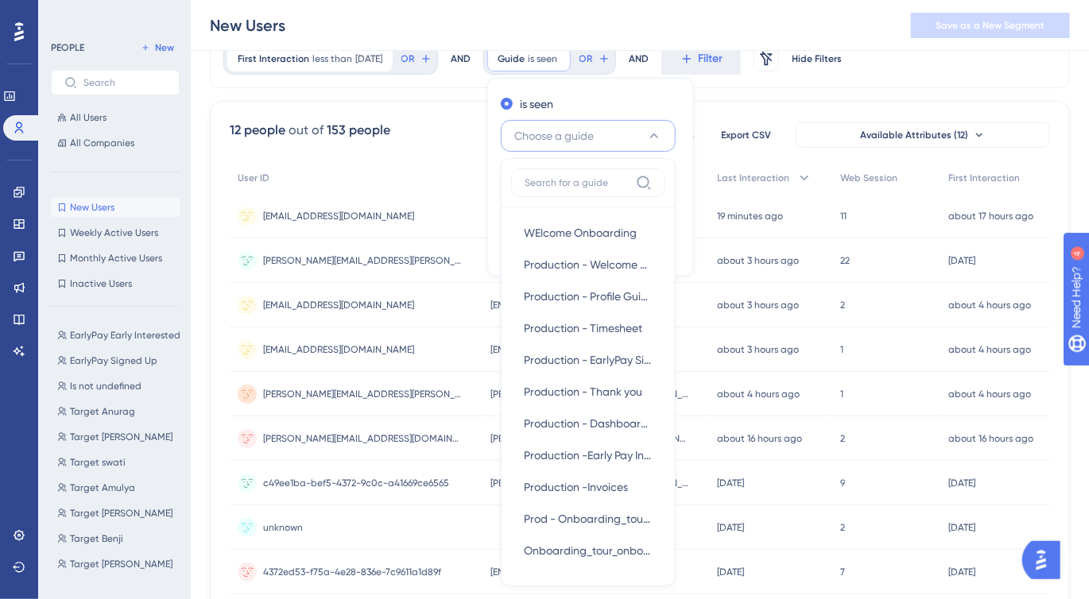
scroll to position [144, 0]
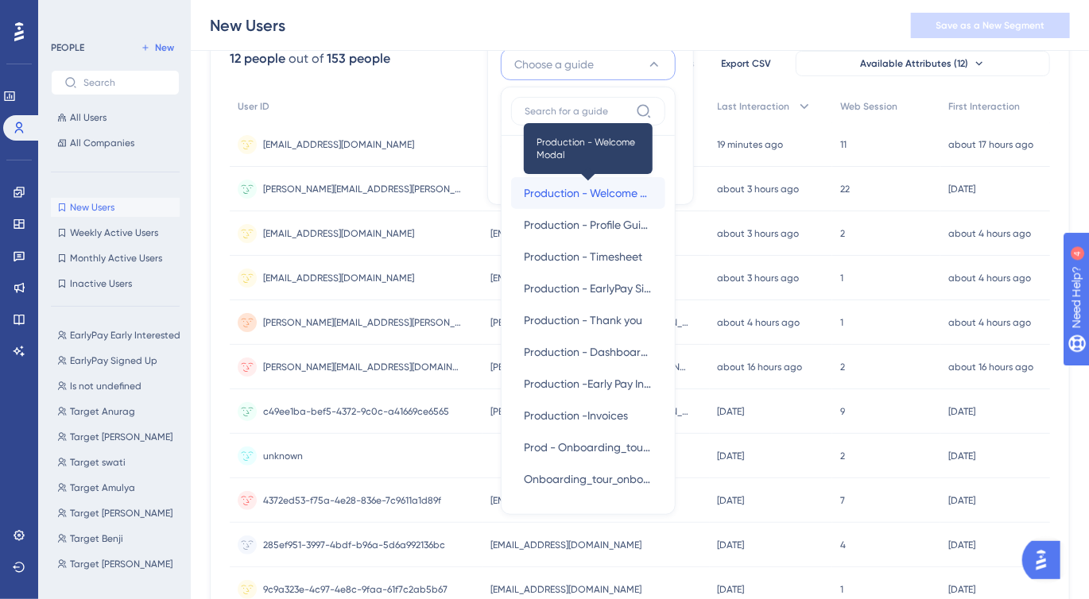
click at [581, 192] on span "Production - Welcome Modal" at bounding box center [588, 193] width 129 height 19
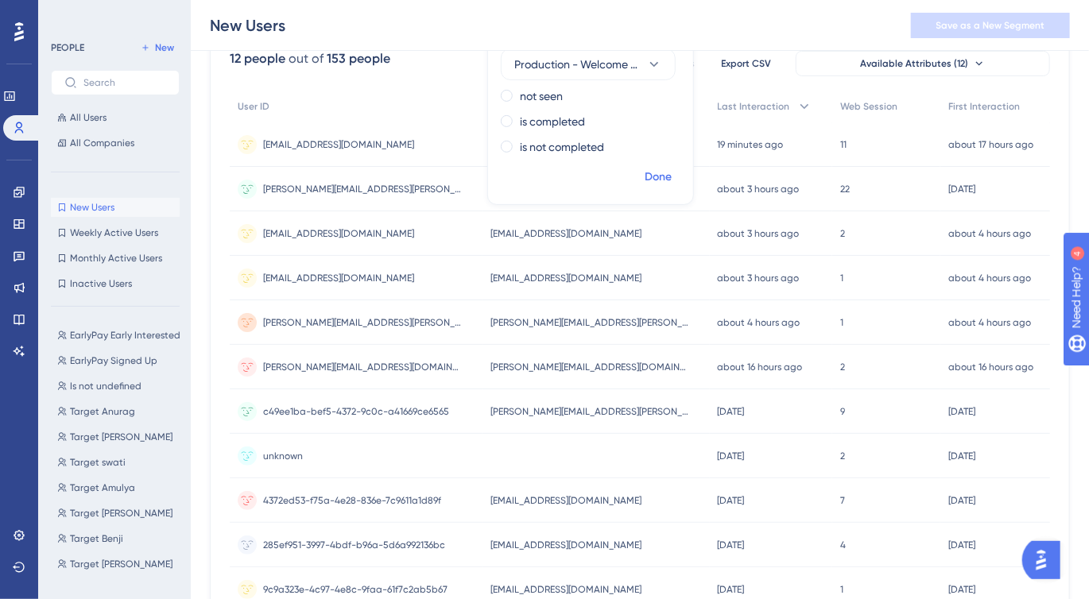
click at [671, 174] on span "Done" at bounding box center [657, 177] width 27 height 19
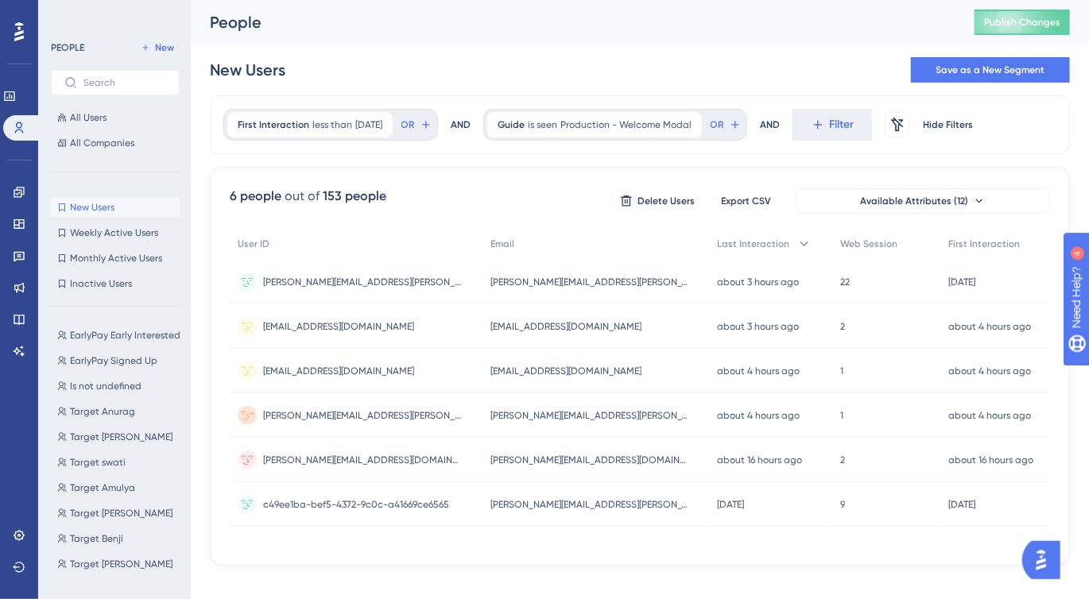
scroll to position [16, 0]
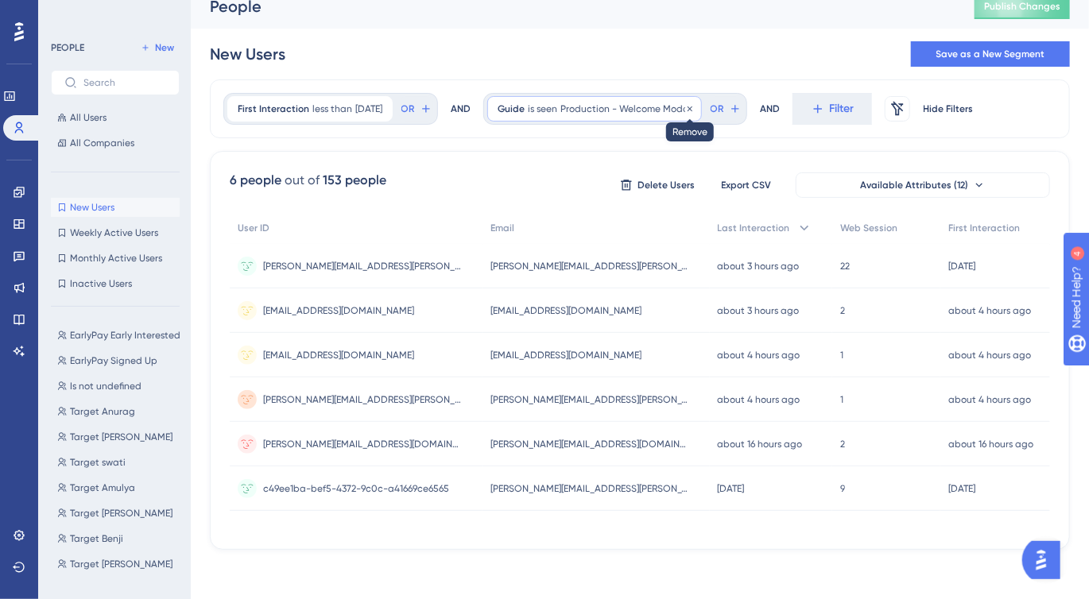
click at [695, 110] on icon at bounding box center [690, 109] width 10 height 10
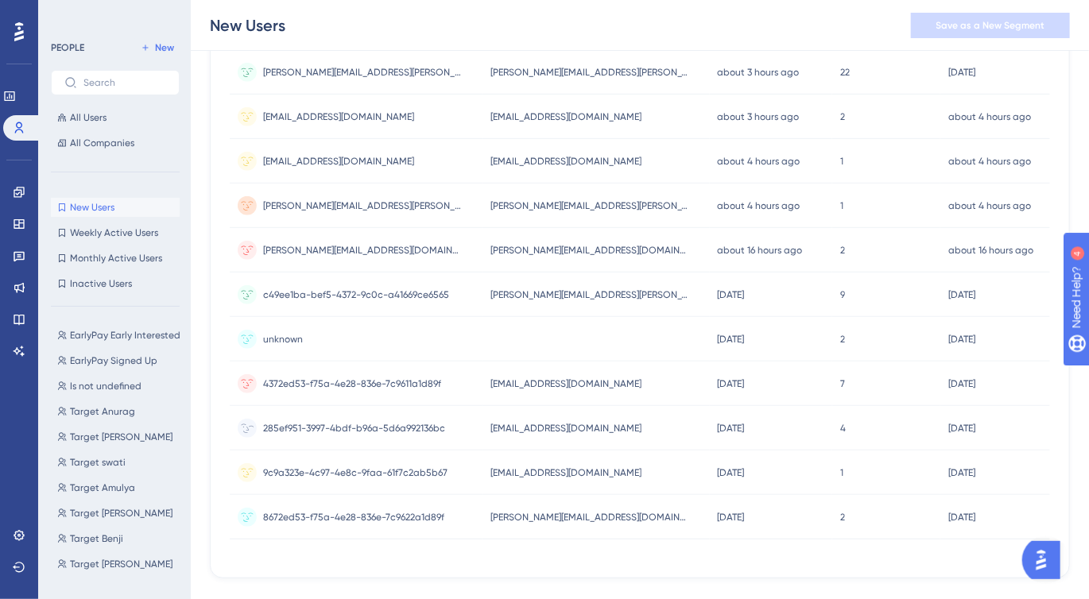
scroll to position [262, 0]
click at [439, 426] on span "285ef951-3997-4bdf-b96a-5d6a992136bc" at bounding box center [354, 426] width 182 height 13
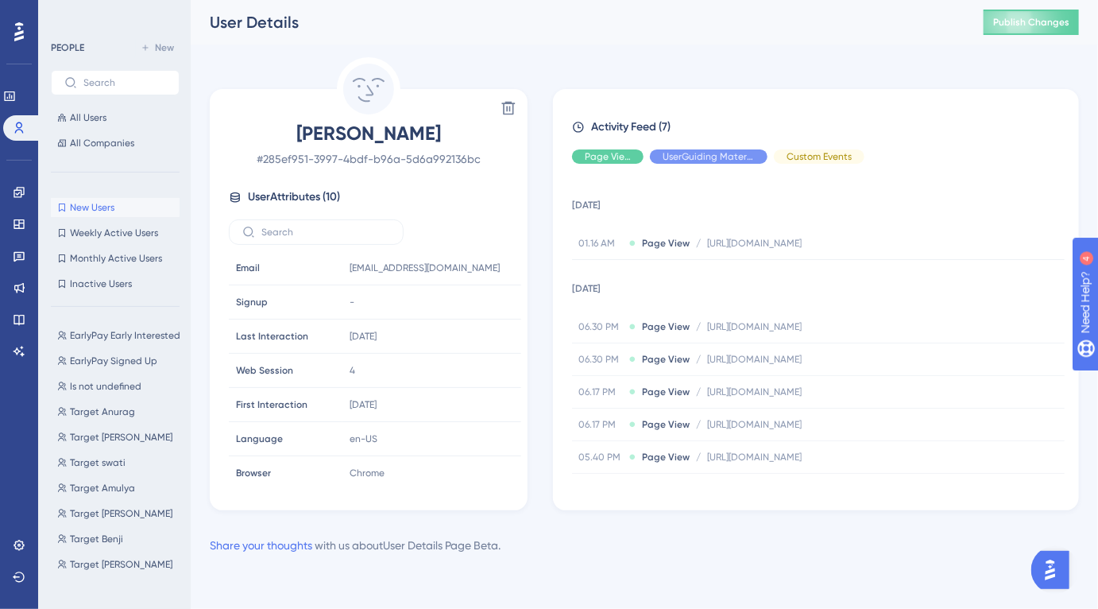
click at [114, 213] on span "New Users" at bounding box center [92, 207] width 45 height 13
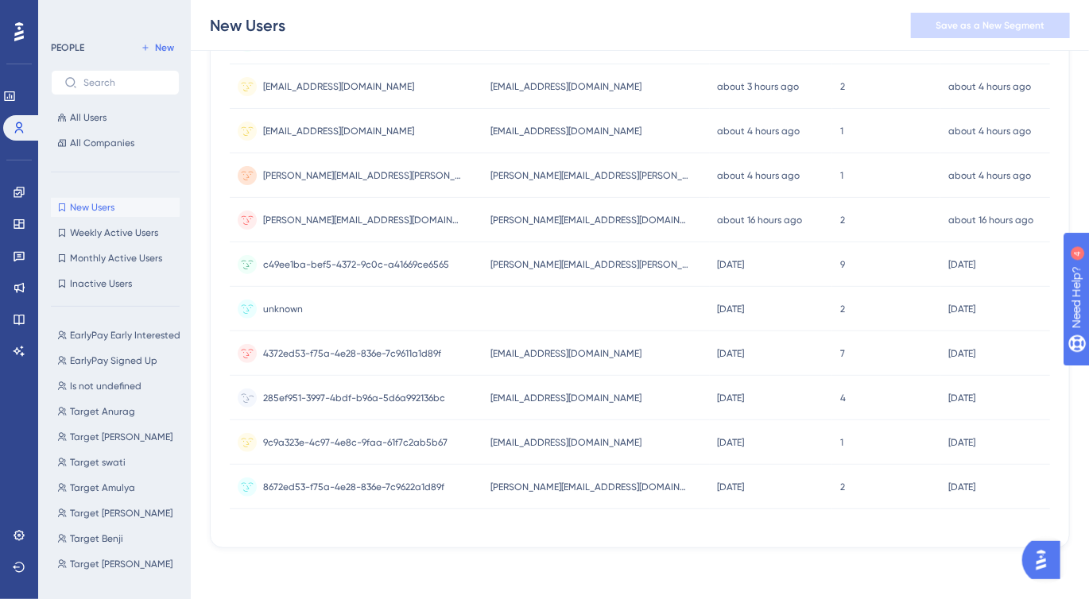
scroll to position [293, 0]
click at [562, 393] on span "[EMAIL_ADDRESS][DOMAIN_NAME]" at bounding box center [565, 398] width 151 height 13
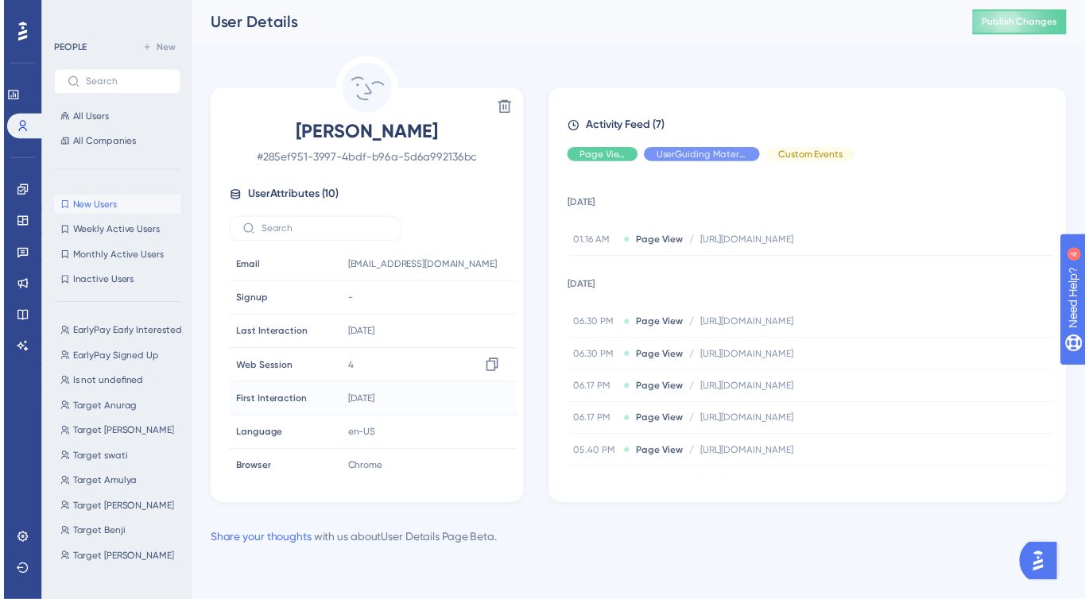
scroll to position [106, 0]
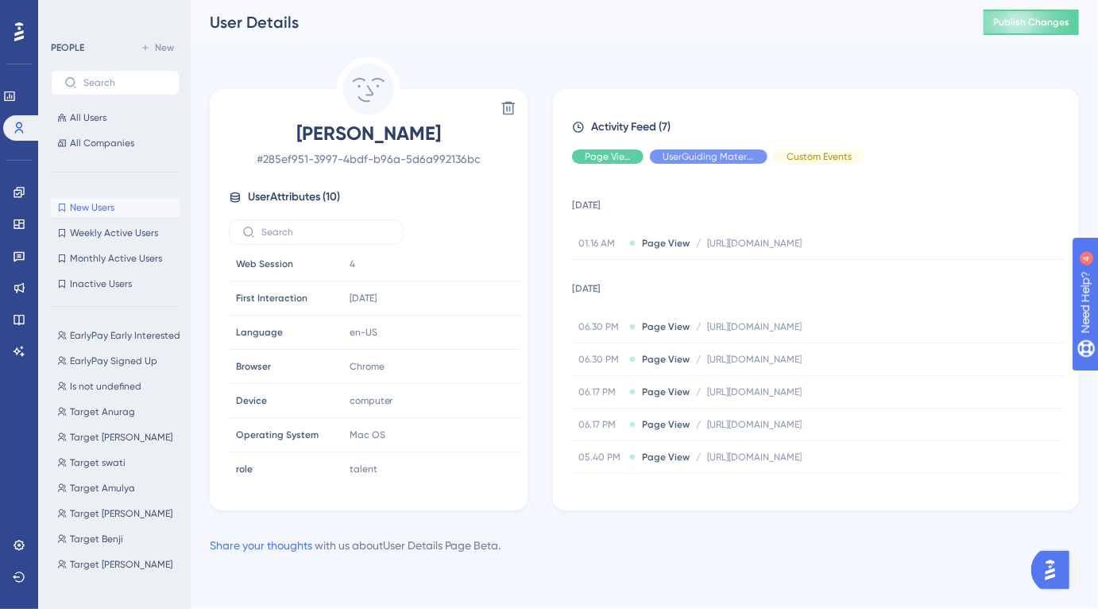
click at [103, 216] on button "New Users New Users" at bounding box center [115, 207] width 129 height 19
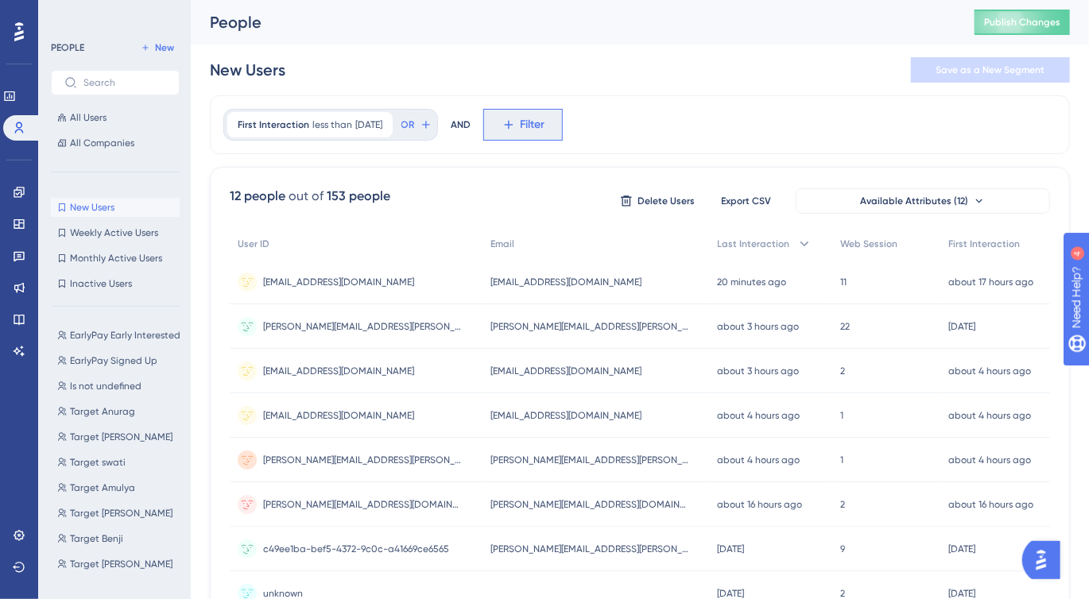
click at [516, 123] on icon at bounding box center [508, 125] width 14 height 14
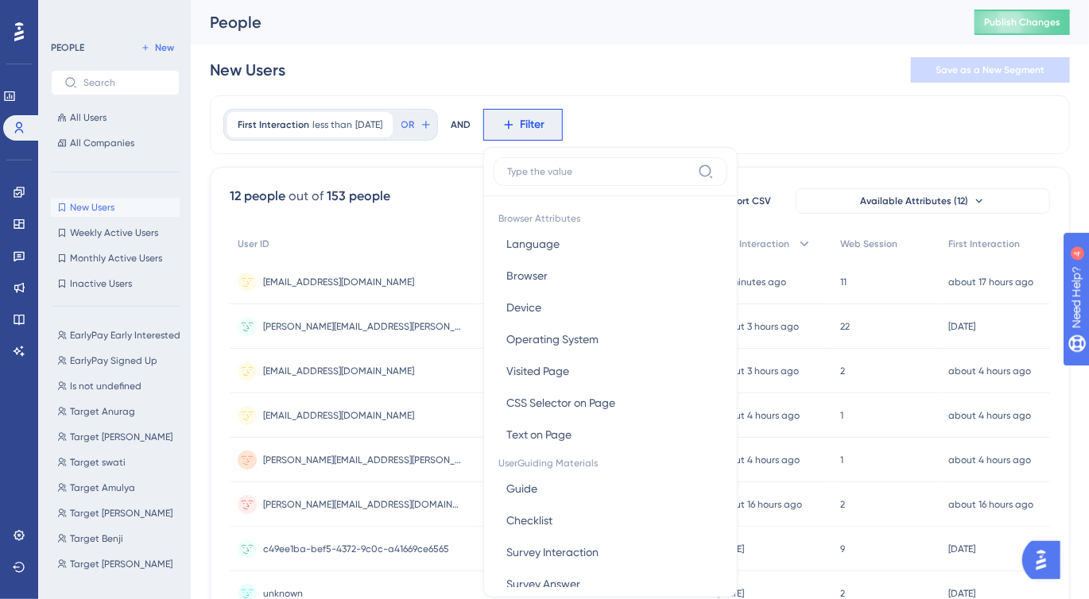
scroll to position [72, 0]
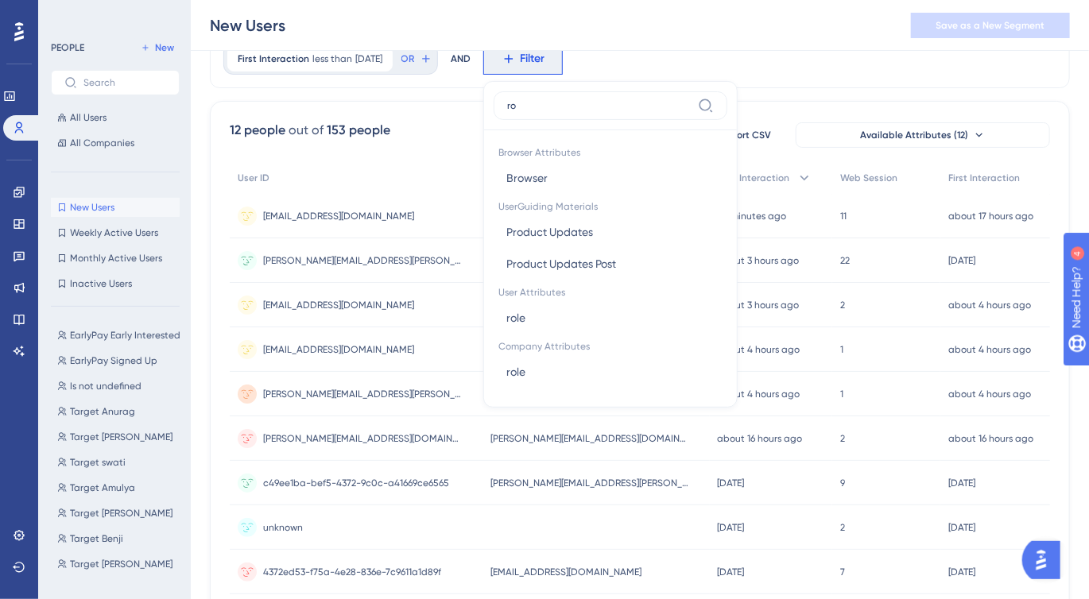
type input "rol"
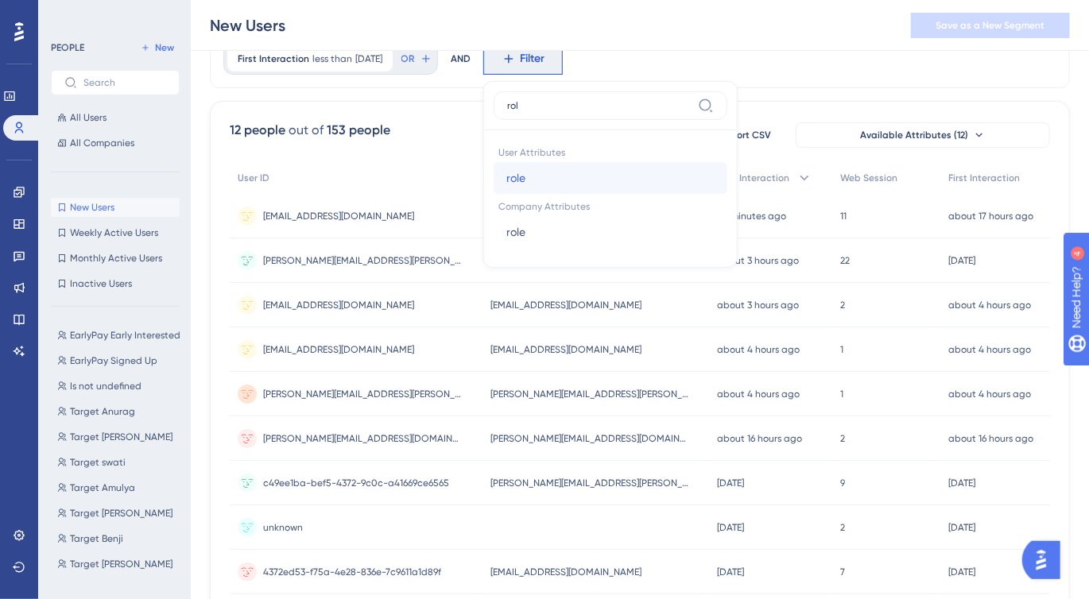
click at [556, 176] on button "role role" at bounding box center [610, 178] width 234 height 32
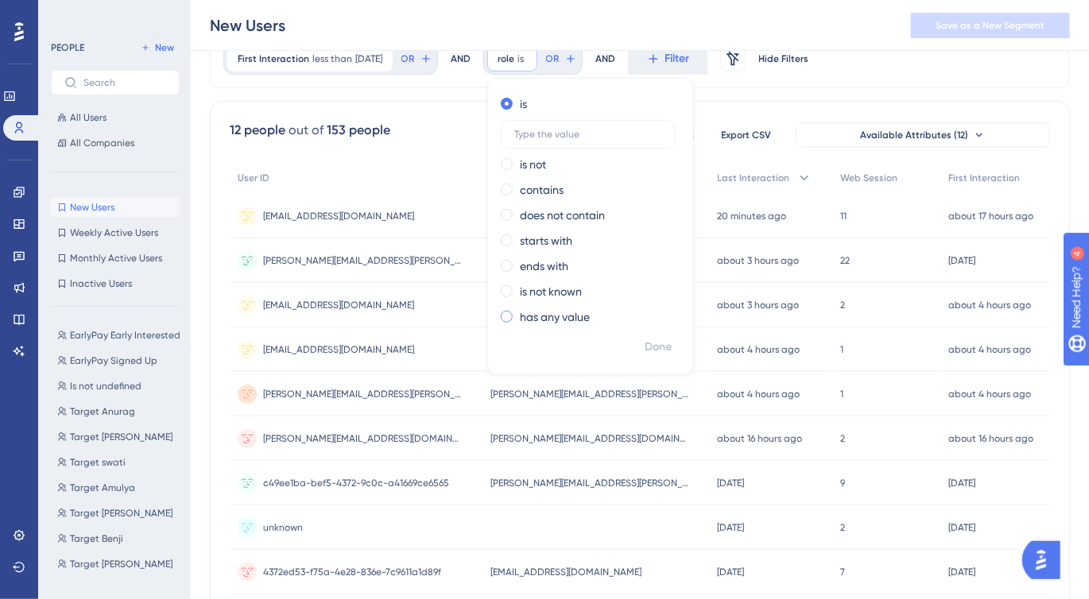
click at [577, 319] on label "has any value" at bounding box center [555, 317] width 70 height 19
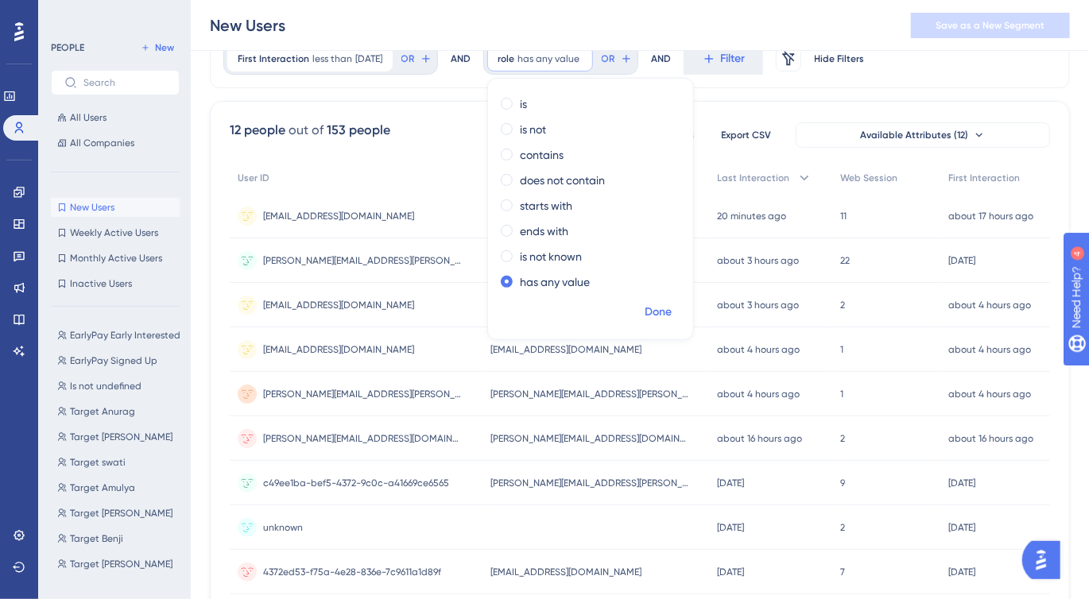
click at [667, 318] on span "Done" at bounding box center [657, 312] width 27 height 19
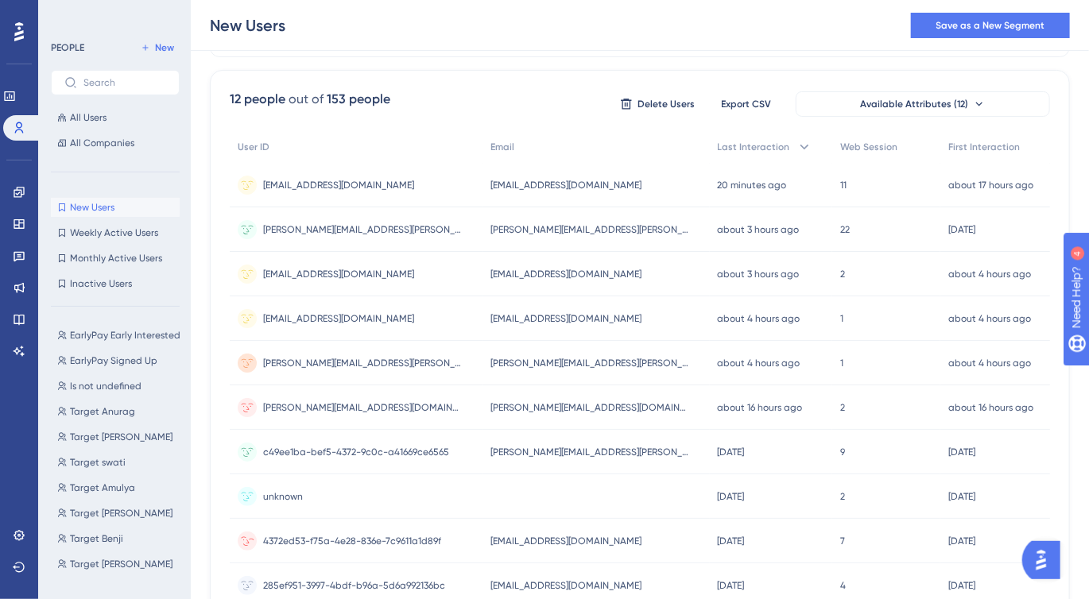
scroll to position [0, 0]
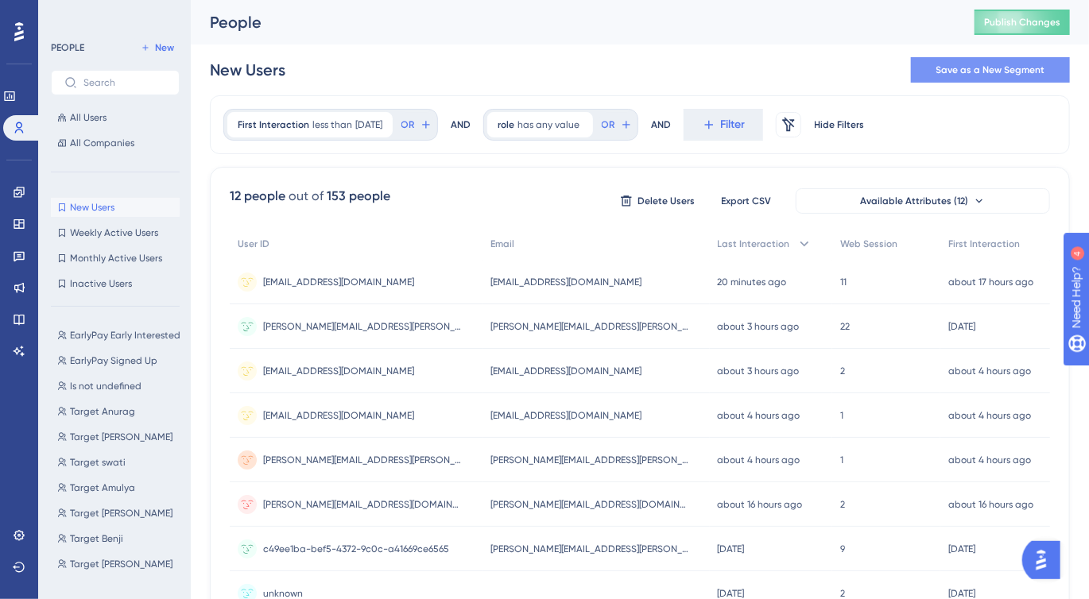
click at [977, 67] on span "Save as a New Segment" at bounding box center [990, 70] width 109 height 13
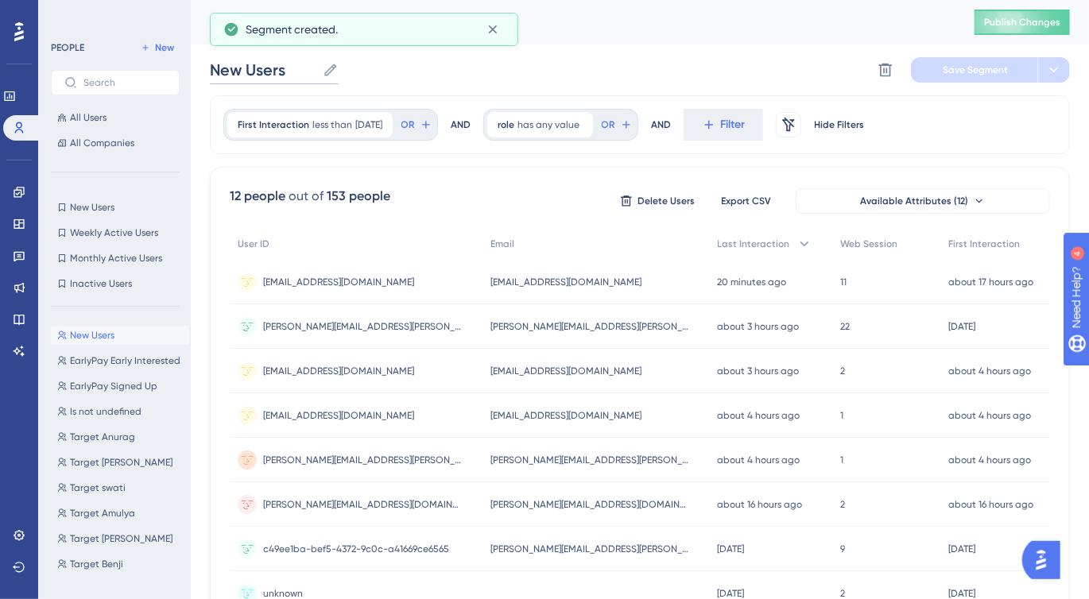
click at [301, 69] on input "New Users" at bounding box center [263, 70] width 106 height 22
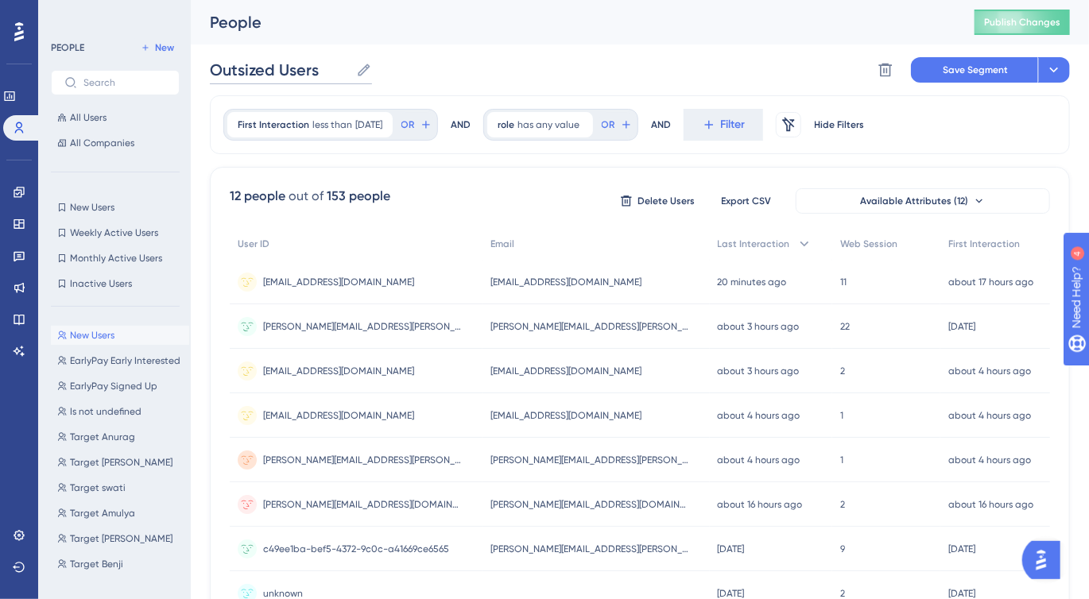
type input "Outsized Users"
click at [966, 64] on span "Save Segment" at bounding box center [974, 70] width 65 height 13
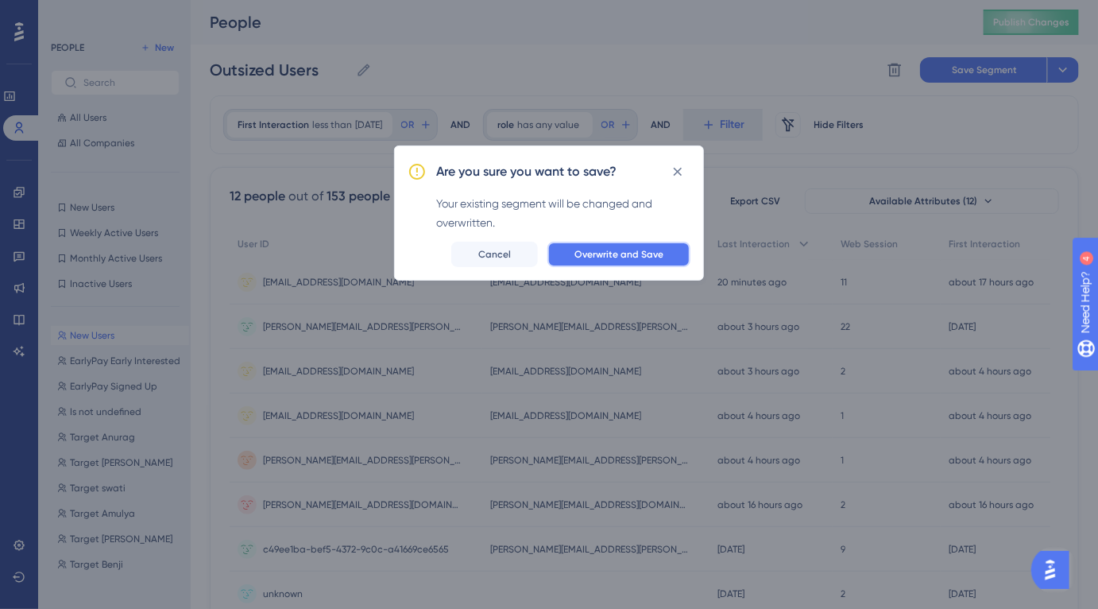
click at [637, 260] on span "Overwrite and Save" at bounding box center [619, 254] width 89 height 13
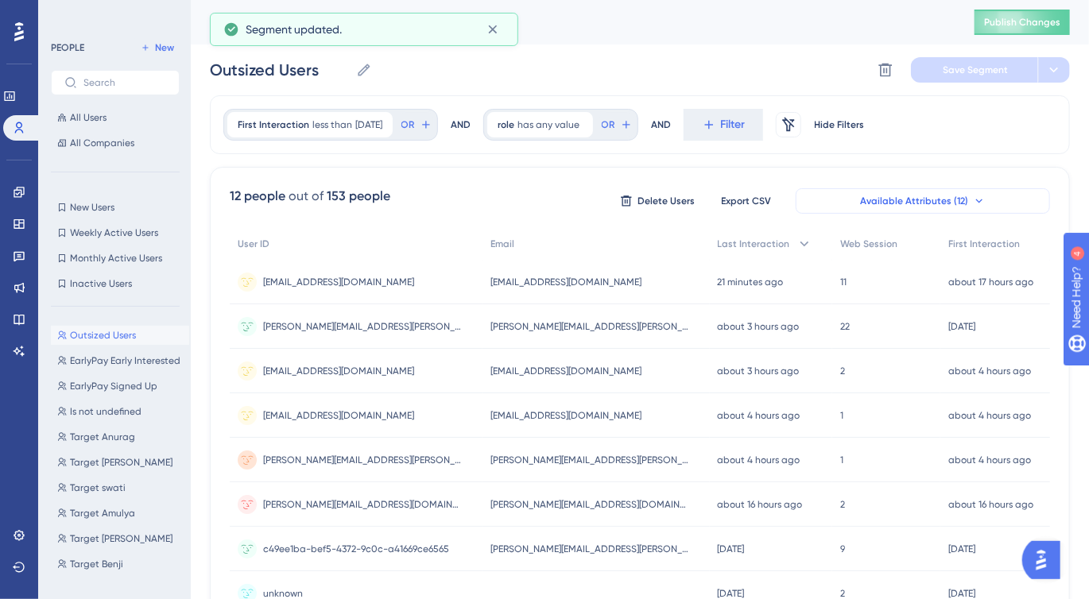
click at [988, 201] on button "Available Attributes (12)" at bounding box center [922, 200] width 254 height 25
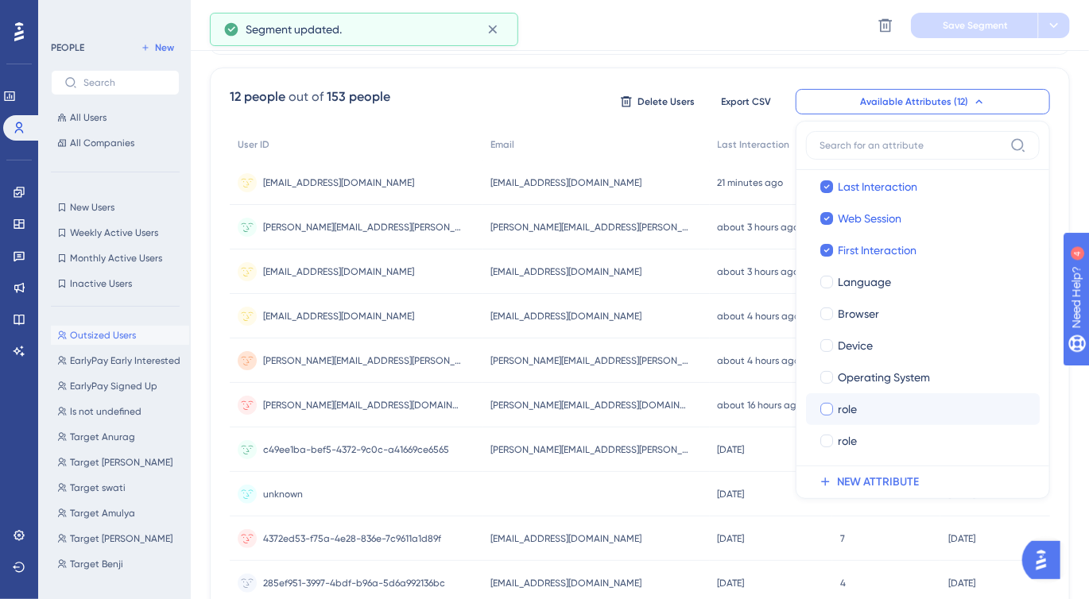
scroll to position [100, 0]
click at [823, 407] on div at bounding box center [826, 413] width 13 height 13
checkbox input "true"
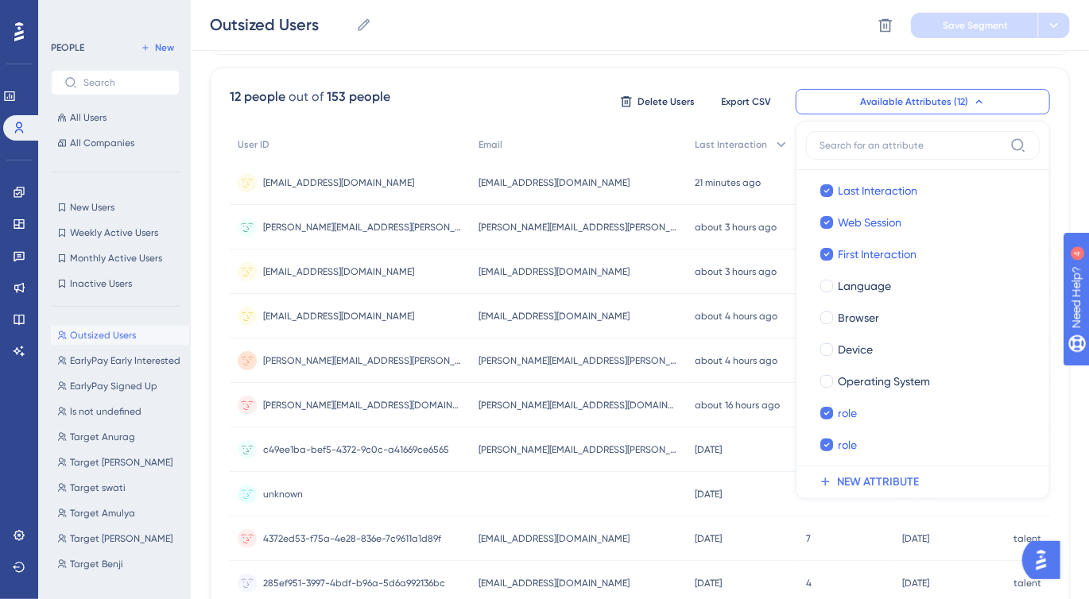
click at [735, 64] on div "First Interaction less than [DATE] [DATE] Remove OR AND role has any value Remo…" at bounding box center [640, 364] width 860 height 737
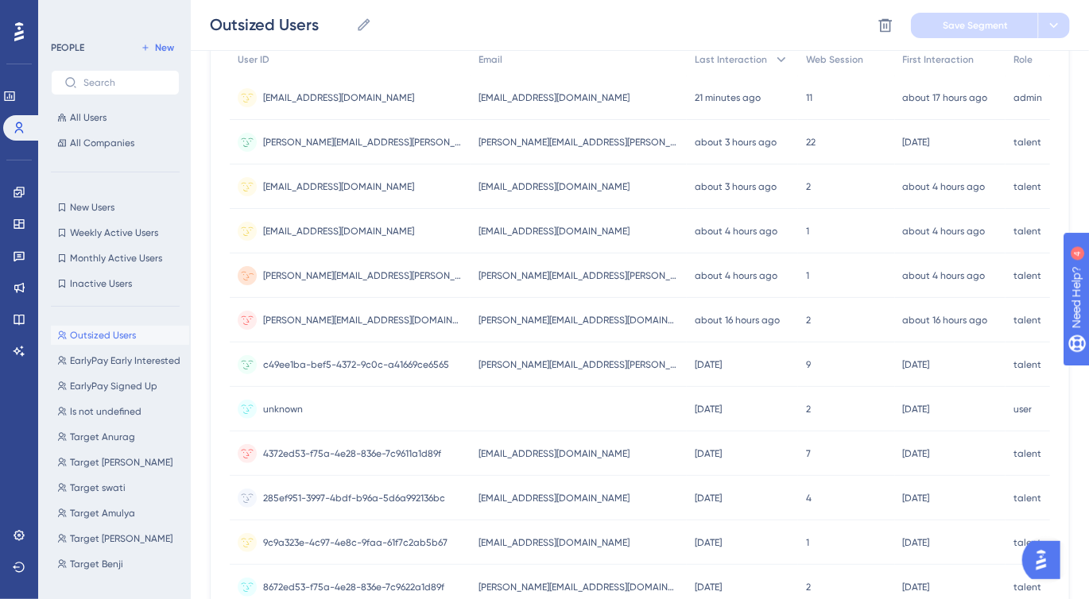
scroll to position [168, 0]
